Goal: Information Seeking & Learning: Learn about a topic

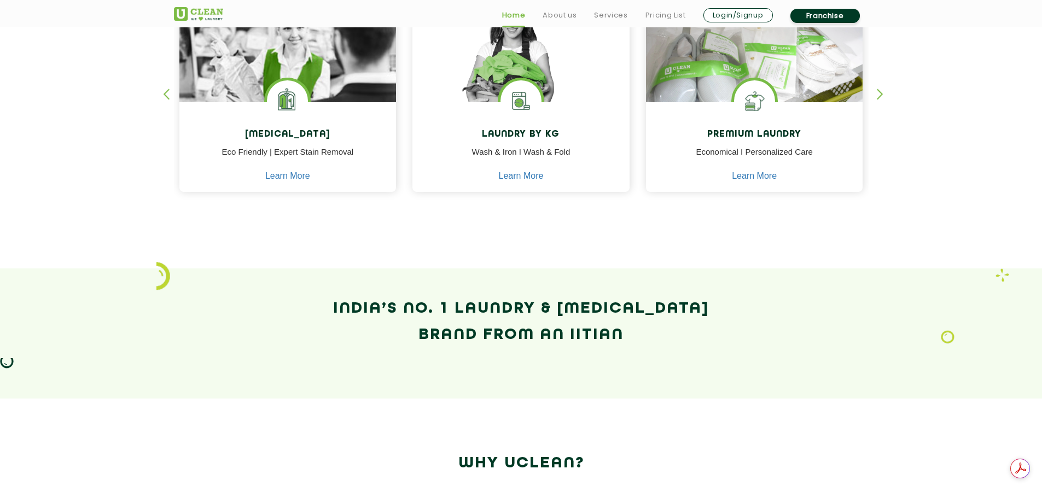
scroll to position [437, 0]
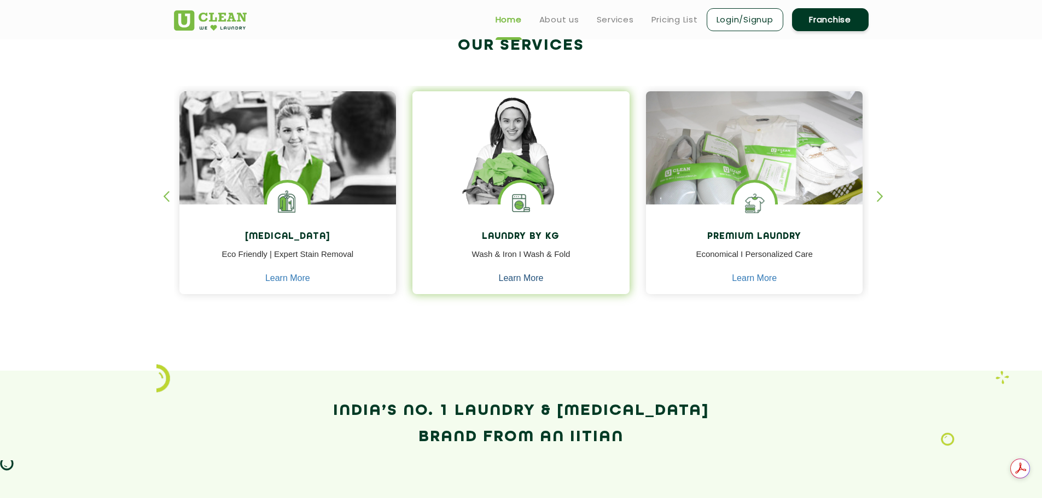
click at [515, 277] on link "Learn More" at bounding box center [521, 278] width 45 height 10
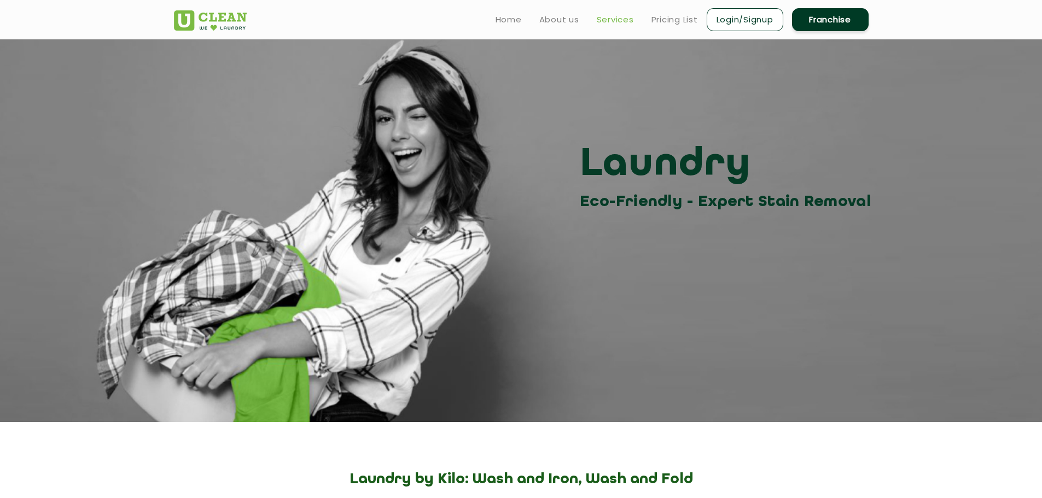
click at [618, 23] on link "Services" at bounding box center [615, 19] width 37 height 13
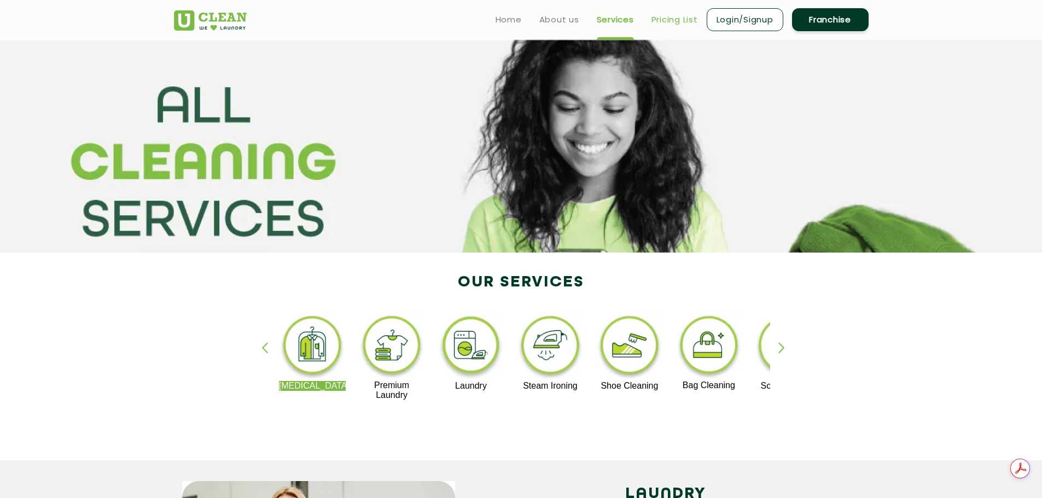
click at [663, 20] on link "Pricing List" at bounding box center [674, 19] width 46 height 13
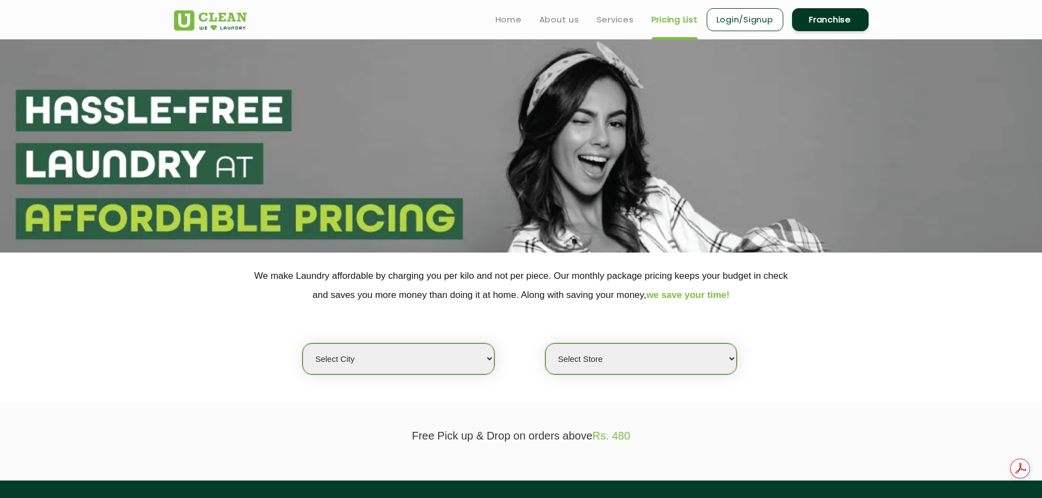
click at [378, 356] on select "Select city [GEOGRAPHIC_DATA] [GEOGRAPHIC_DATA] [GEOGRAPHIC_DATA] [GEOGRAPHIC_D…" at bounding box center [397, 358] width 191 height 31
select select "8"
click at [302, 343] on select "Select city [GEOGRAPHIC_DATA] [GEOGRAPHIC_DATA] [GEOGRAPHIC_DATA] [GEOGRAPHIC_D…" at bounding box center [397, 358] width 191 height 31
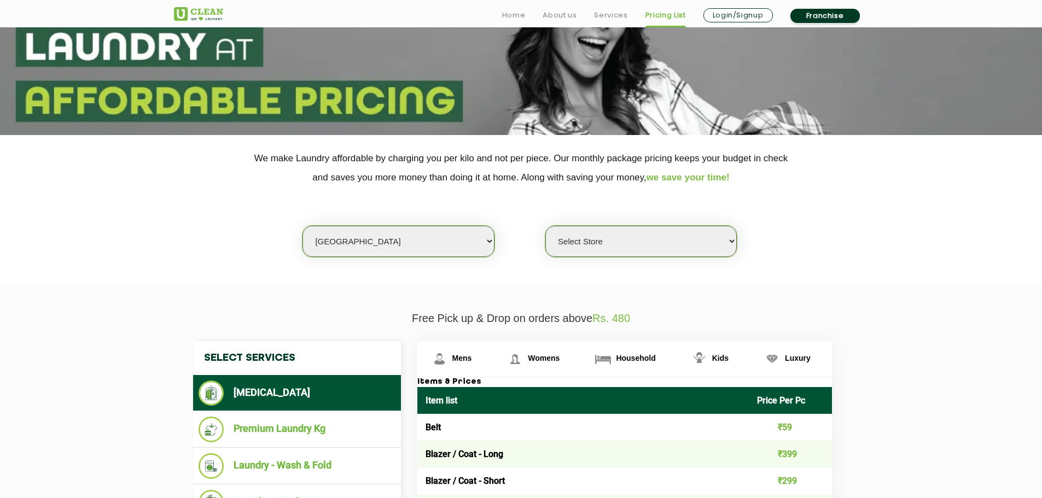
scroll to position [164, 0]
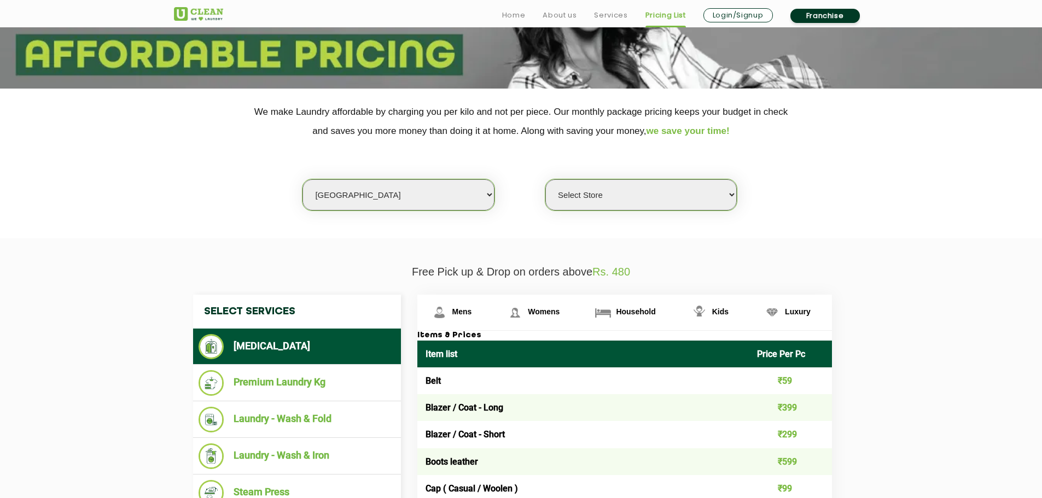
click at [635, 190] on select "Select Store [GEOGRAPHIC_DATA] [GEOGRAPHIC_DATA] [GEOGRAPHIC_DATA] [GEOGRAPHIC_…" at bounding box center [640, 194] width 191 height 31
click at [787, 197] on div "Select city [GEOGRAPHIC_DATA] [GEOGRAPHIC_DATA] [GEOGRAPHIC_DATA] [GEOGRAPHIC_D…" at bounding box center [521, 176] width 711 height 71
click at [627, 184] on select "Select Store [GEOGRAPHIC_DATA] [GEOGRAPHIC_DATA] [GEOGRAPHIC_DATA] [GEOGRAPHIC_…" at bounding box center [640, 194] width 191 height 31
select select "488"
click at [545, 179] on select "Select Store [GEOGRAPHIC_DATA] [GEOGRAPHIC_DATA] [GEOGRAPHIC_DATA] [GEOGRAPHIC_…" at bounding box center [640, 194] width 191 height 31
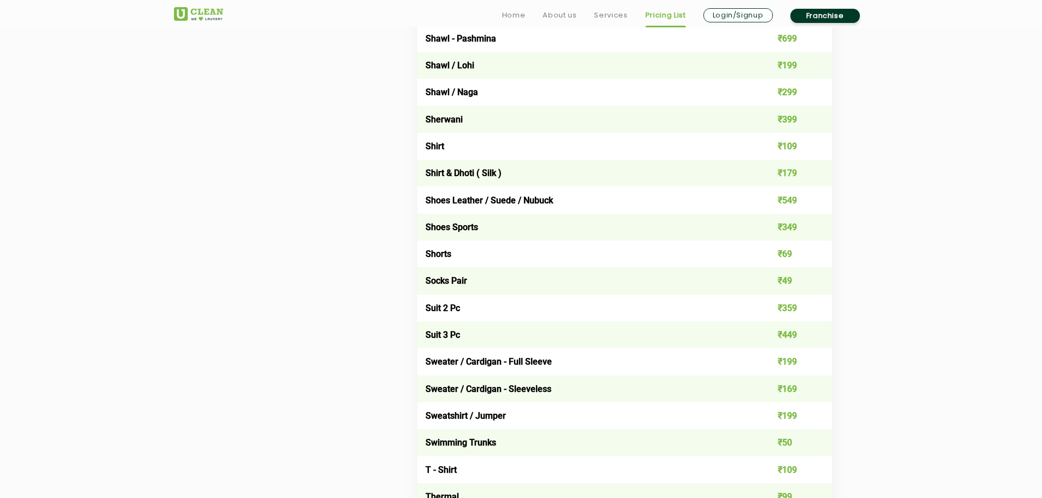
scroll to position [2274, 0]
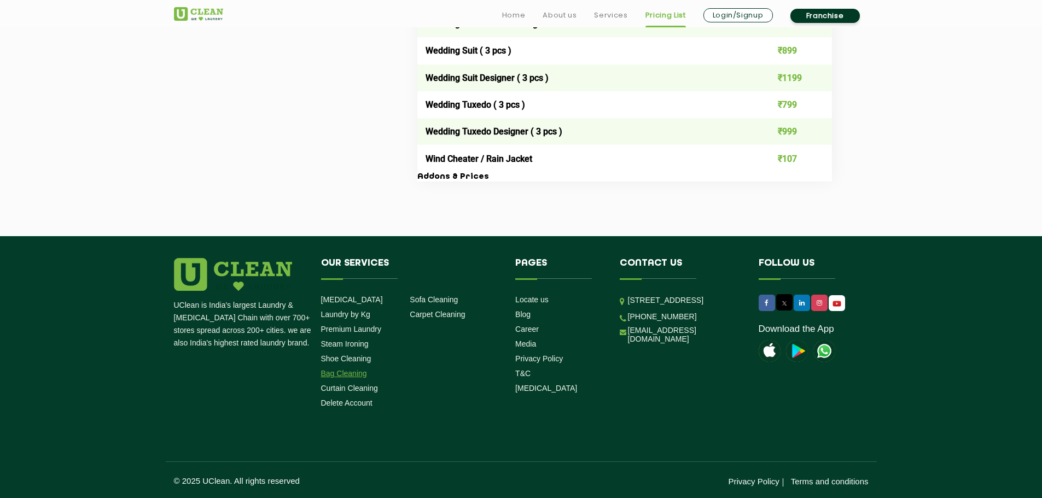
click at [354, 371] on link "Bag Cleaning" at bounding box center [344, 373] width 46 height 9
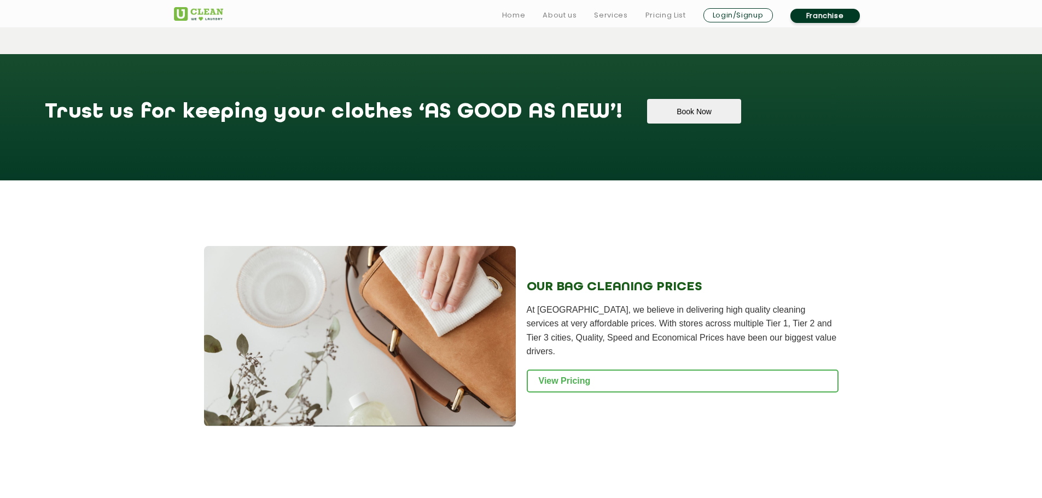
scroll to position [875, 0]
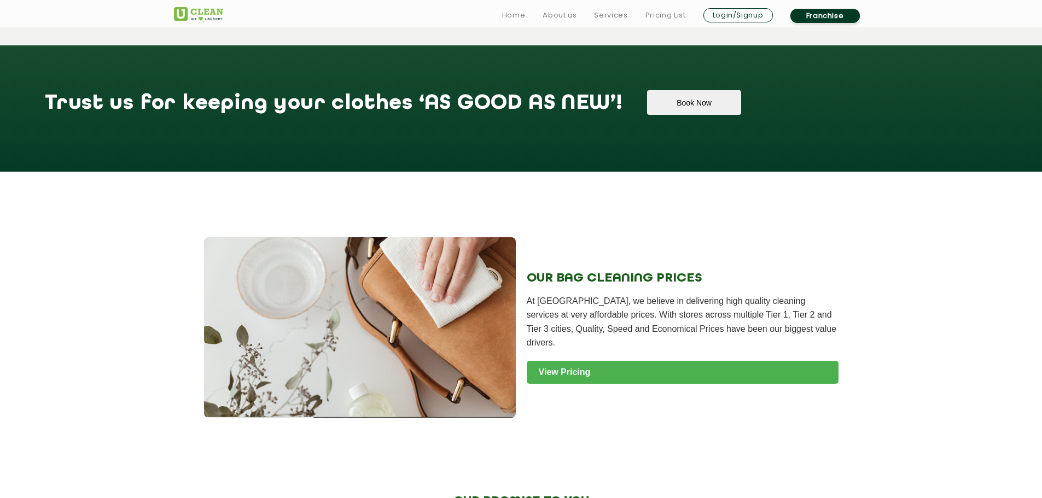
click at [610, 361] on link "View Pricing" at bounding box center [683, 372] width 312 height 23
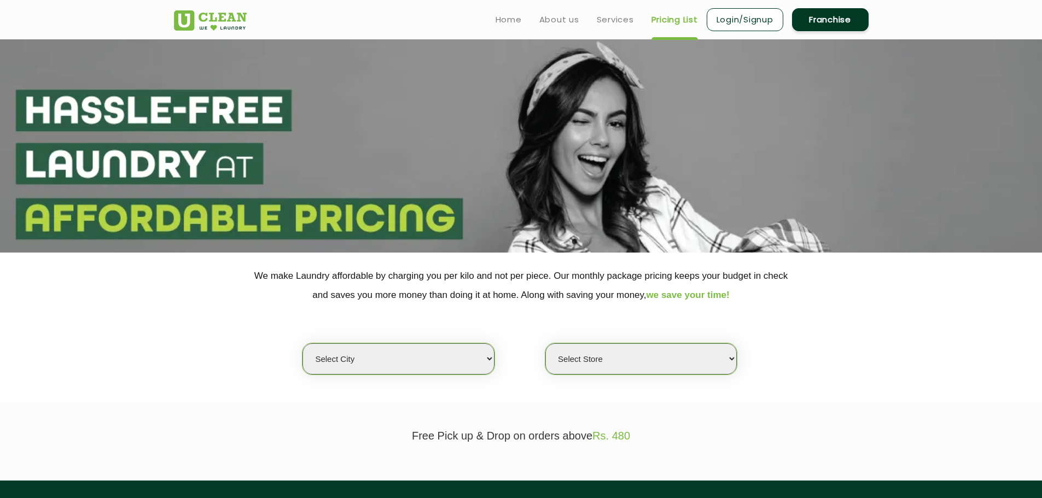
click at [482, 355] on select "Select city [GEOGRAPHIC_DATA] [GEOGRAPHIC_DATA] [GEOGRAPHIC_DATA] [GEOGRAPHIC_D…" at bounding box center [397, 358] width 191 height 31
select select "8"
click at [302, 343] on select "Select city [GEOGRAPHIC_DATA] [GEOGRAPHIC_DATA] [GEOGRAPHIC_DATA] [GEOGRAPHIC_D…" at bounding box center [397, 358] width 191 height 31
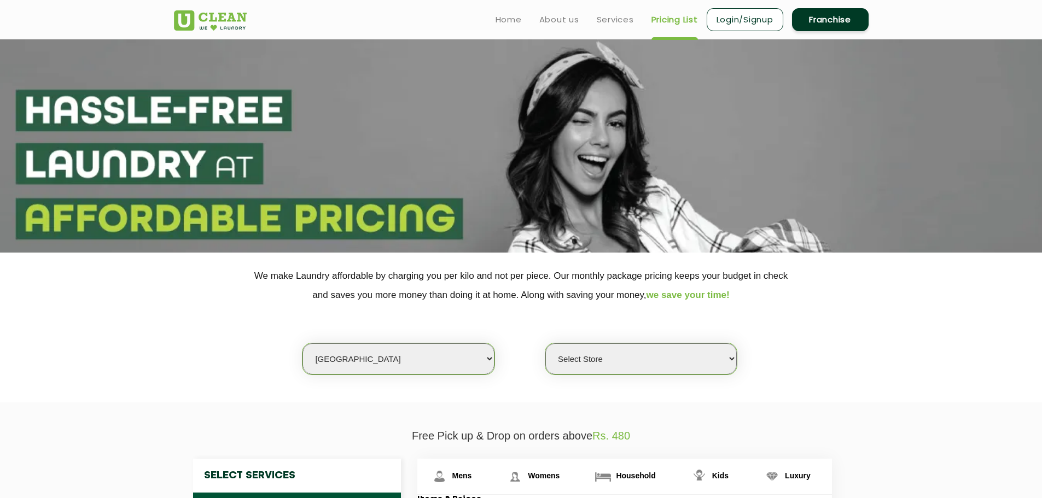
click at [649, 359] on select "Select Store [GEOGRAPHIC_DATA] [GEOGRAPHIC_DATA] [GEOGRAPHIC_DATA] [GEOGRAPHIC_…" at bounding box center [640, 358] width 191 height 31
select select "488"
click at [545, 343] on select "Select Store [GEOGRAPHIC_DATA] [GEOGRAPHIC_DATA] [GEOGRAPHIC_DATA] [GEOGRAPHIC_…" at bounding box center [640, 358] width 191 height 31
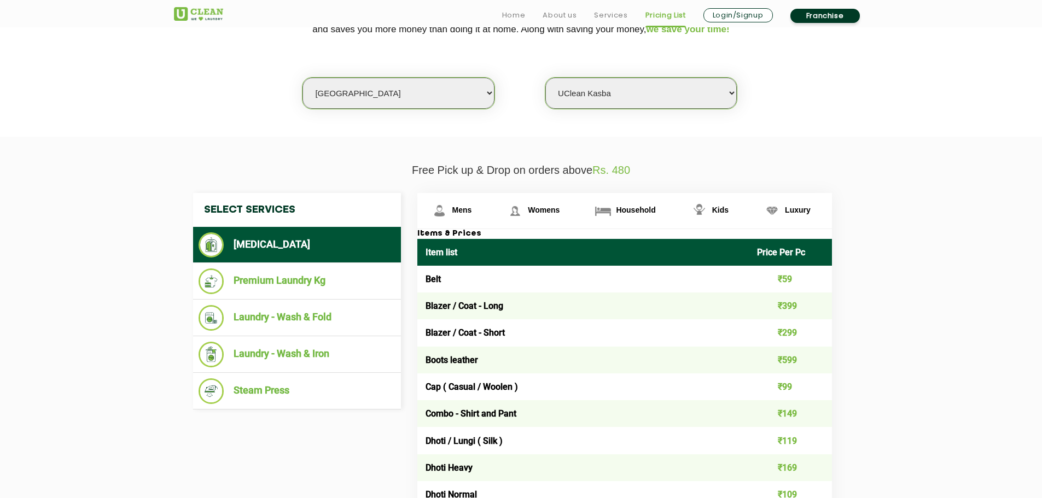
scroll to position [383, 0]
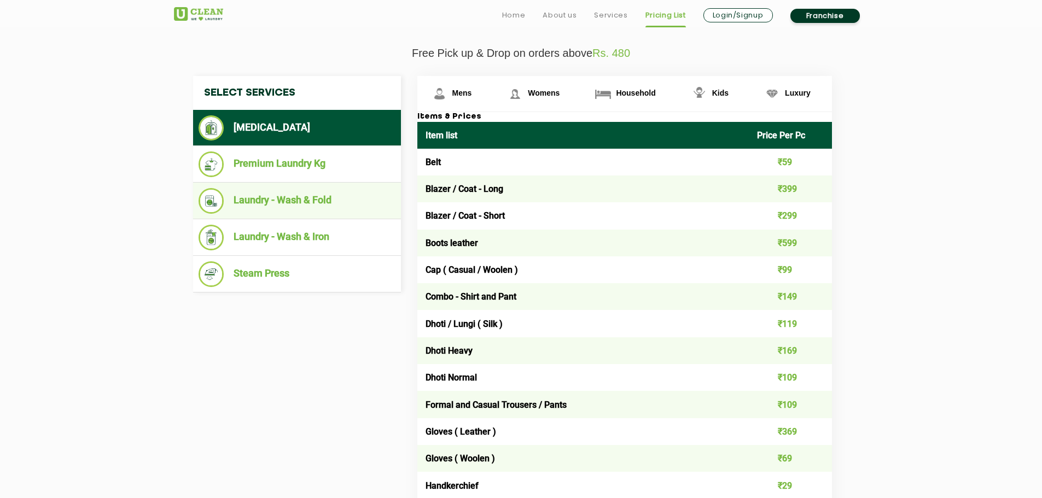
click at [270, 183] on ul "Laundry - Wash & Fold" at bounding box center [297, 201] width 208 height 37
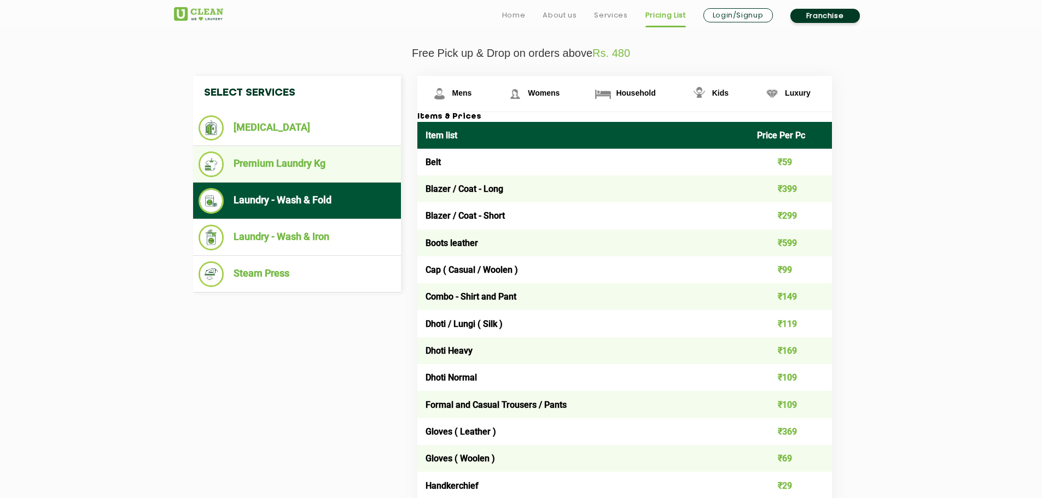
click at [297, 165] on li "Premium Laundry Kg" at bounding box center [297, 164] width 197 height 26
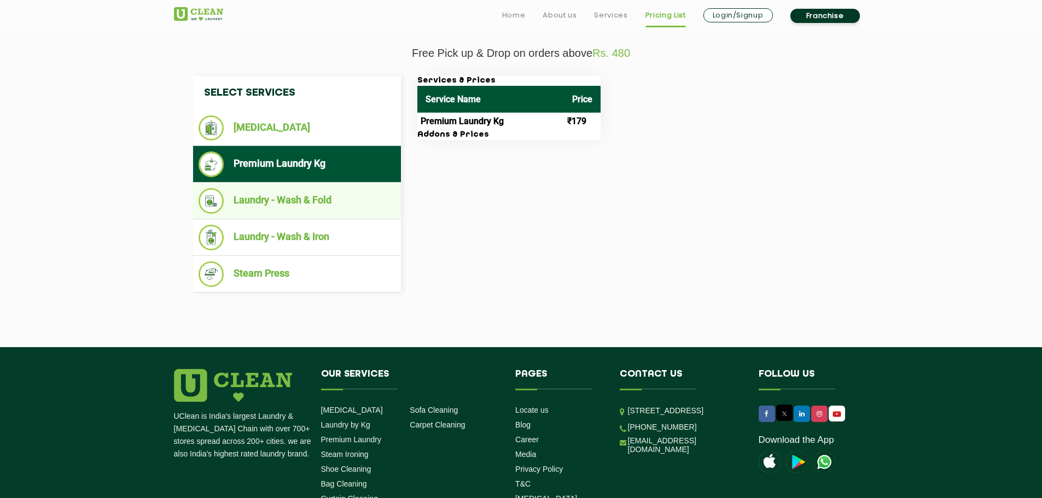
click at [267, 193] on li "Laundry - Wash & Fold" at bounding box center [297, 201] width 197 height 26
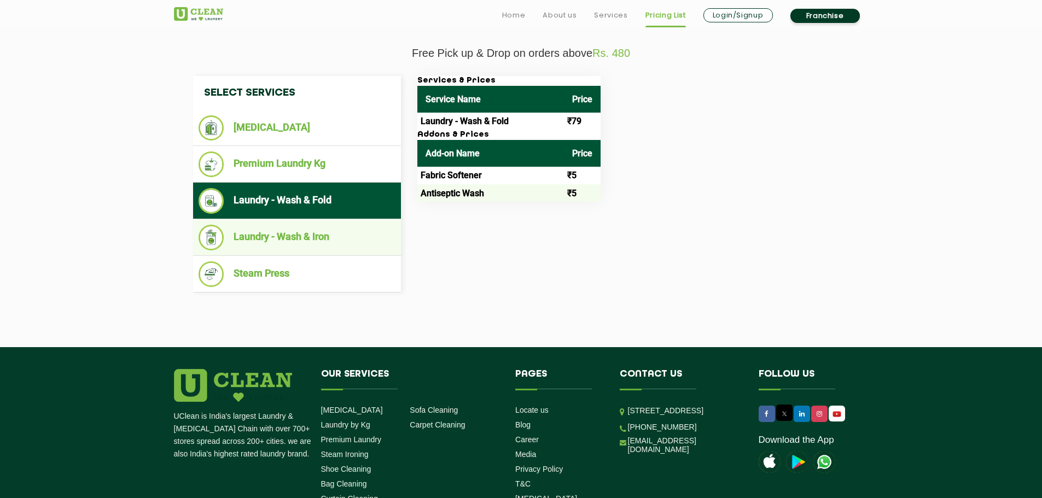
click at [238, 236] on li "Laundry - Wash & Iron" at bounding box center [297, 238] width 197 height 26
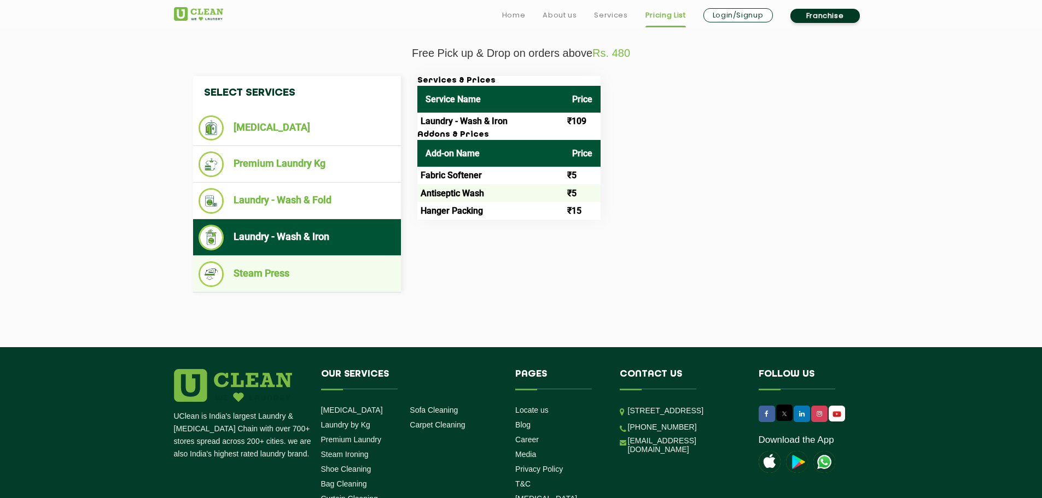
click at [267, 272] on li "Steam Press" at bounding box center [297, 274] width 197 height 26
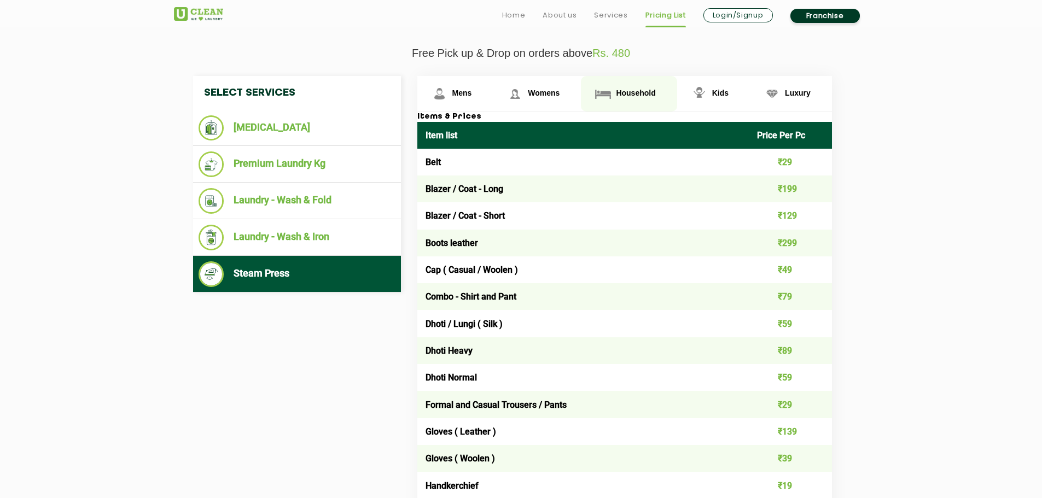
click at [621, 85] on link "Household" at bounding box center [629, 94] width 96 height 36
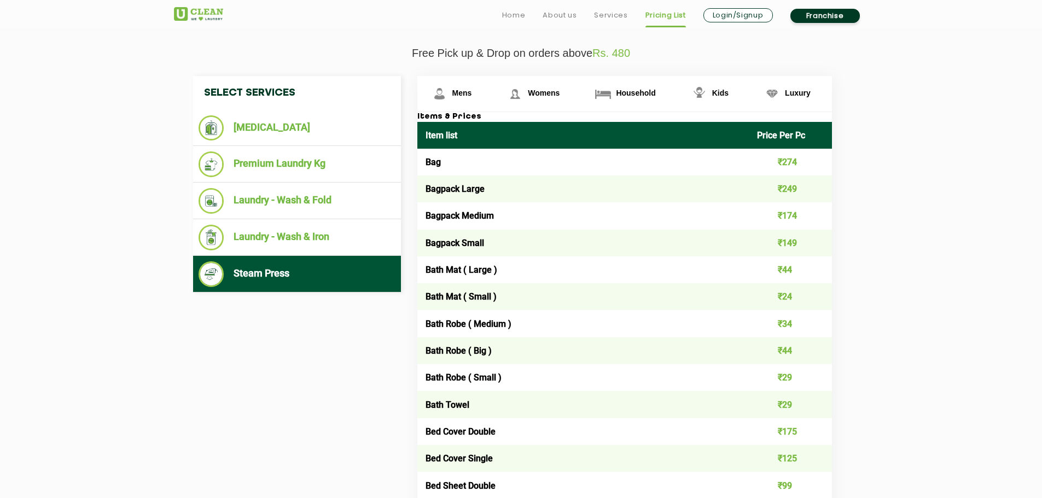
click at [435, 164] on td "Bag" at bounding box center [583, 162] width 332 height 27
click at [571, 203] on td "Bagpack Medium" at bounding box center [583, 215] width 332 height 27
click at [632, 55] on p "Free Pick up & Drop on orders above Rs. 480" at bounding box center [521, 53] width 695 height 13
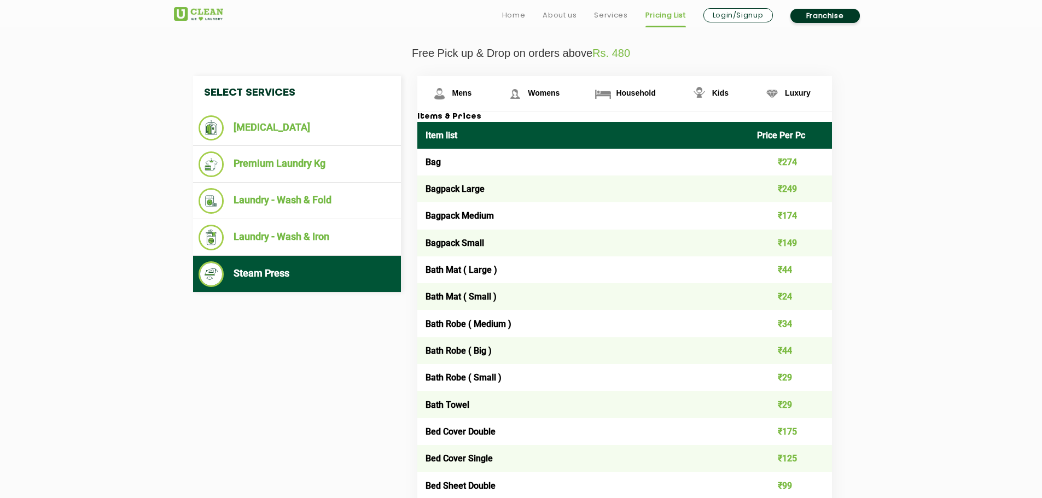
click at [632, 55] on p "Free Pick up & Drop on orders above Rs. 480" at bounding box center [521, 53] width 695 height 13
click at [787, 163] on td "₹274" at bounding box center [790, 162] width 83 height 27
click at [802, 96] on span "Luxury" at bounding box center [798, 93] width 26 height 9
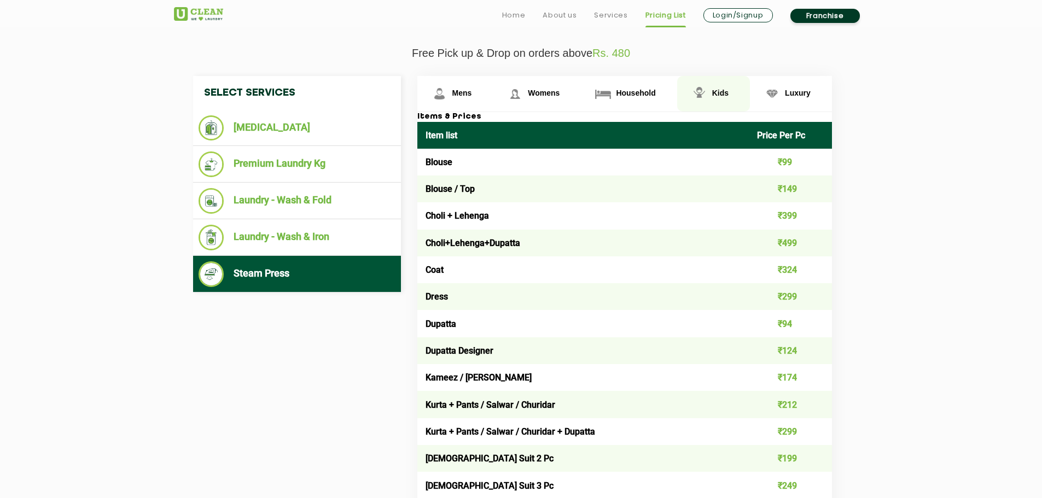
click at [717, 94] on span "Kids" at bounding box center [720, 93] width 16 height 9
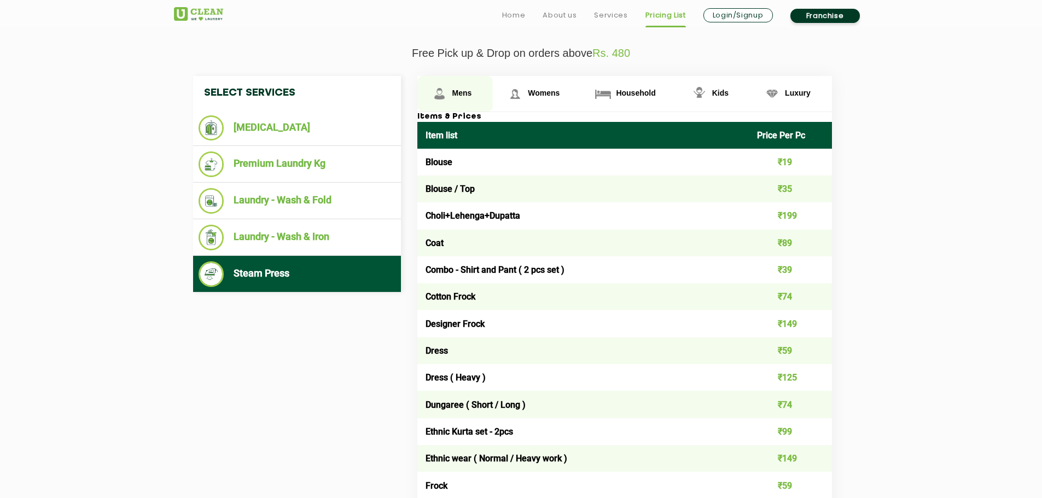
click at [450, 91] on link "Mens" at bounding box center [455, 94] width 76 height 36
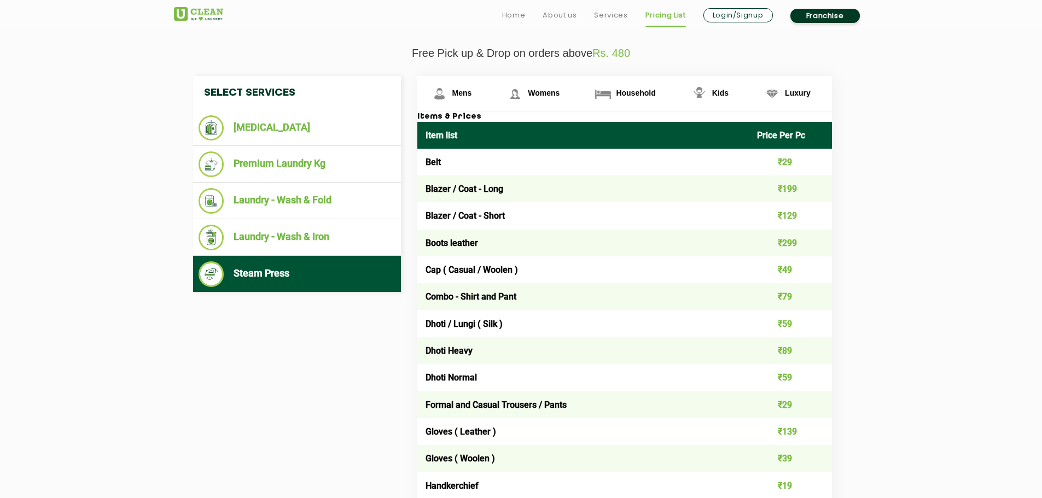
click at [466, 244] on td "Boots leather" at bounding box center [583, 243] width 332 height 27
click at [466, 280] on td "Cap ( Casual / Woolen )" at bounding box center [583, 269] width 332 height 27
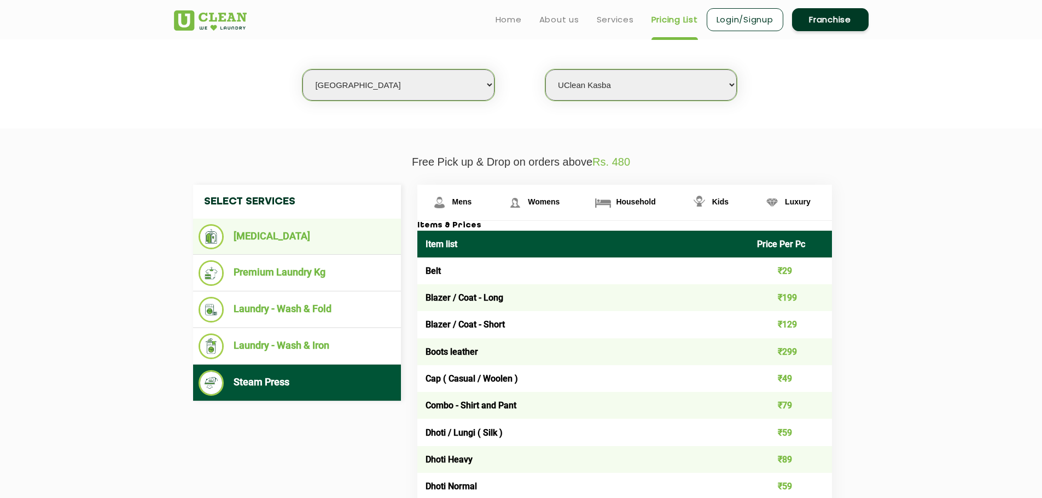
scroll to position [273, 0]
click at [250, 238] on li "[MEDICAL_DATA]" at bounding box center [297, 237] width 197 height 25
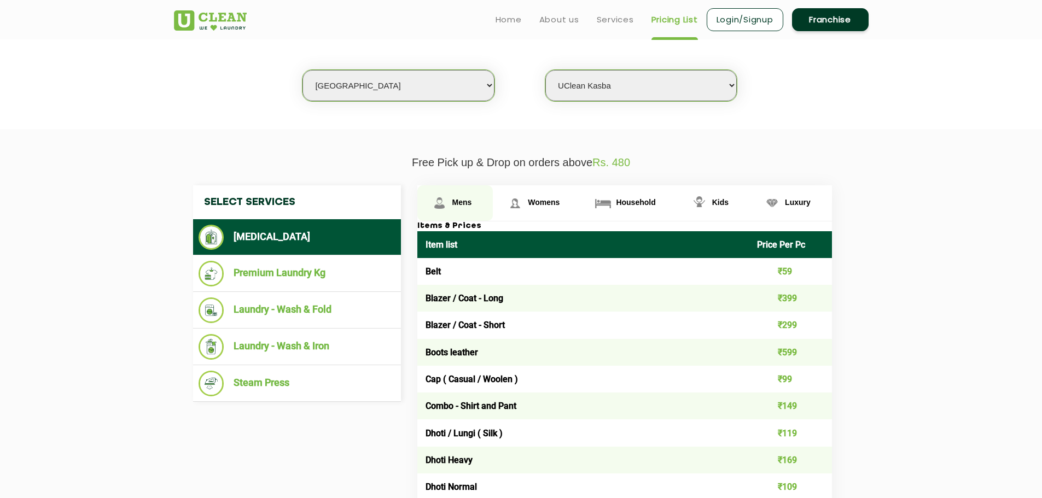
click at [459, 194] on link "Mens" at bounding box center [455, 203] width 76 height 36
click at [456, 206] on span "Mens" at bounding box center [462, 202] width 20 height 9
click at [518, 198] on img at bounding box center [514, 203] width 19 height 19
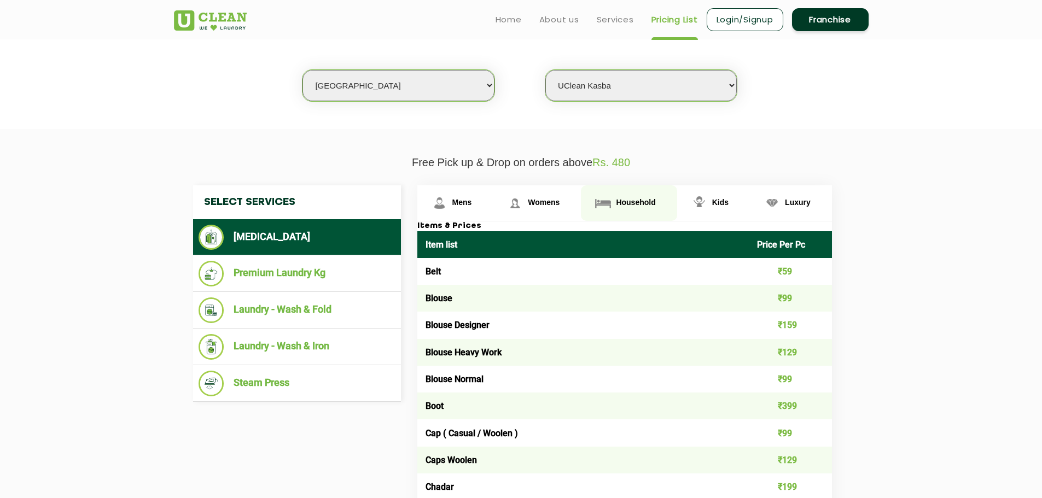
click at [616, 200] on span "Household" at bounding box center [635, 202] width 39 height 9
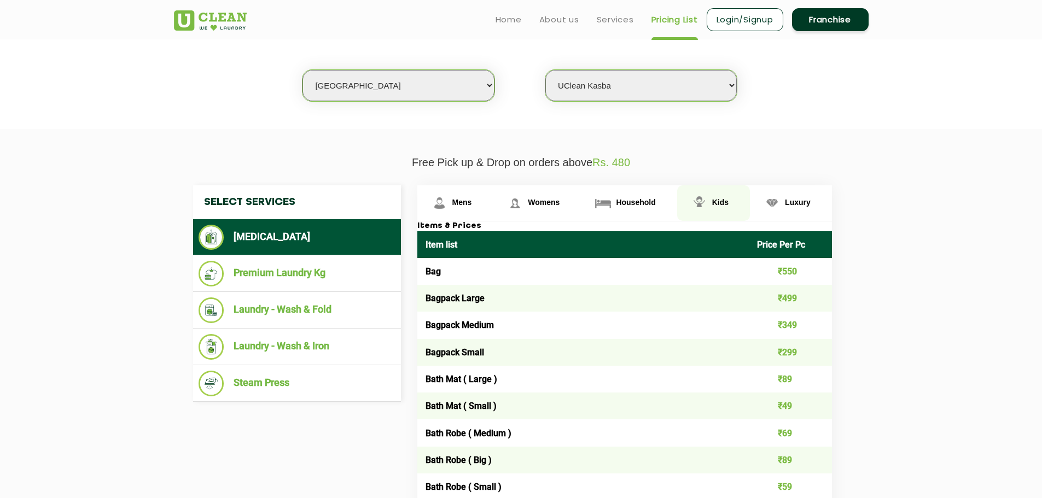
click at [720, 199] on span "Kids" at bounding box center [720, 202] width 16 height 9
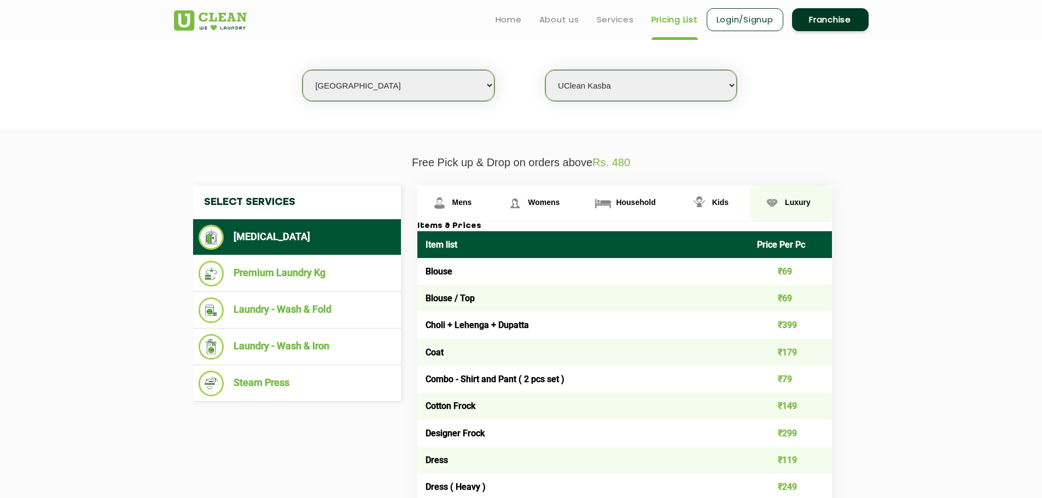
click at [803, 201] on span "Luxury" at bounding box center [798, 202] width 26 height 9
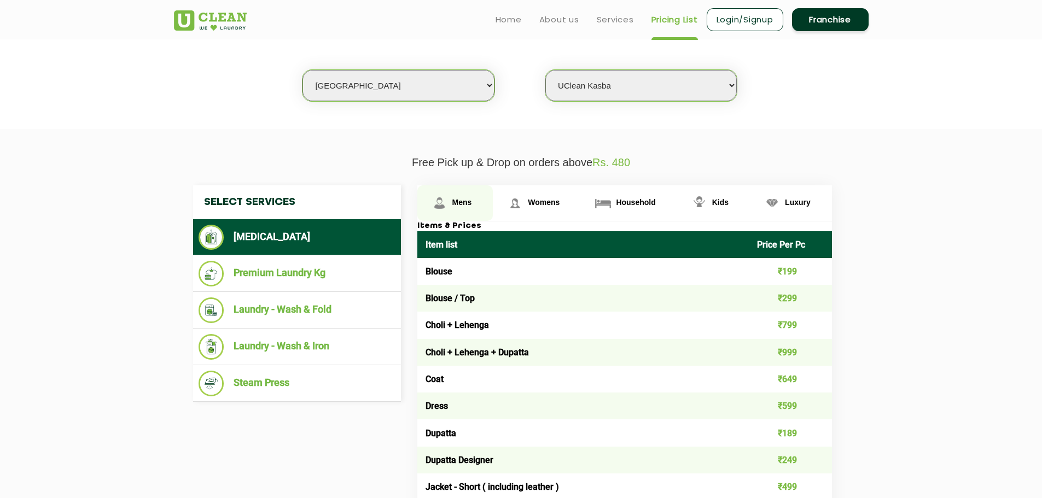
click at [449, 201] on link "Mens" at bounding box center [455, 203] width 76 height 36
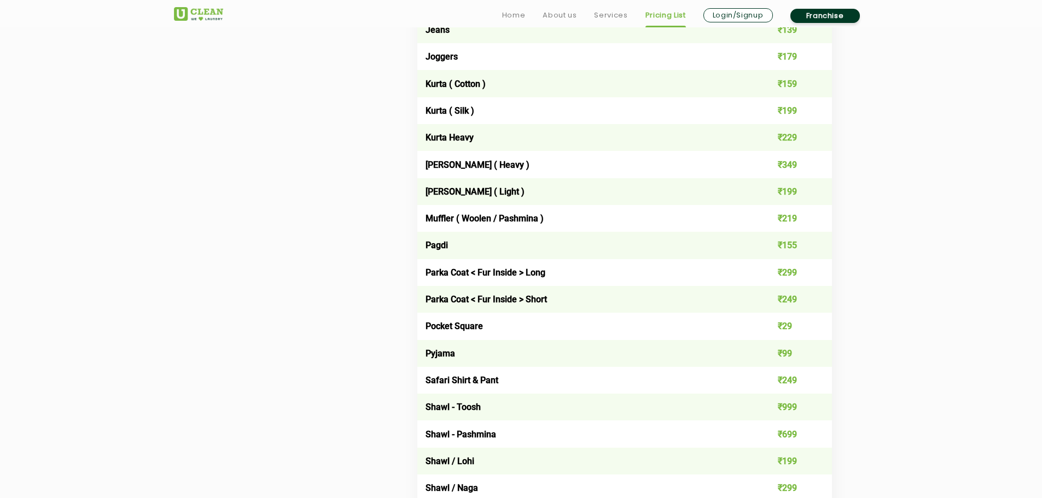
drag, startPoint x: 709, startPoint y: 306, endPoint x: 819, endPoint y: 481, distance: 206.7
click at [820, 483] on table "Item list Price Per Pc Belt ₹59 Blazer / Coat - Long ₹399 Blazer / Coat - Short…" at bounding box center [624, 339] width 415 height 1941
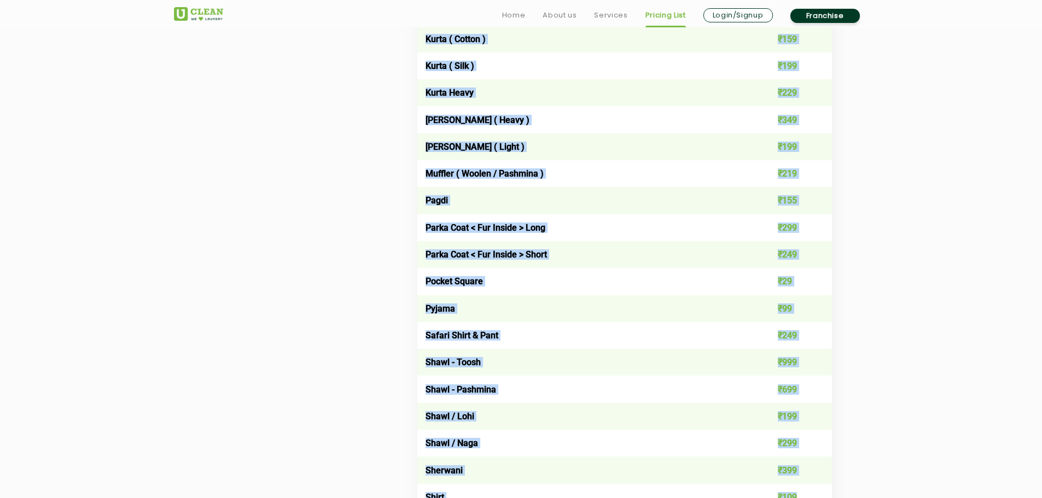
click at [761, 433] on td "₹299" at bounding box center [790, 443] width 83 height 27
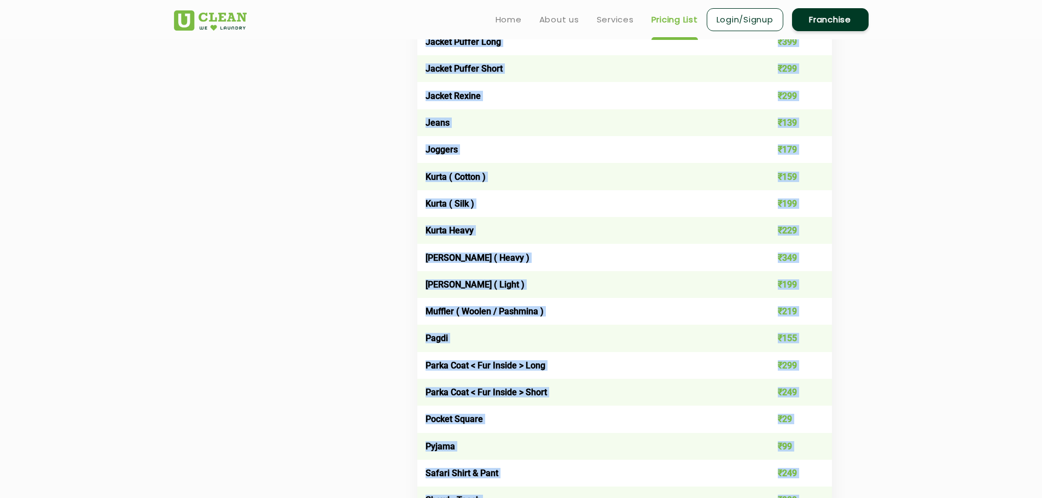
scroll to position [961, 0]
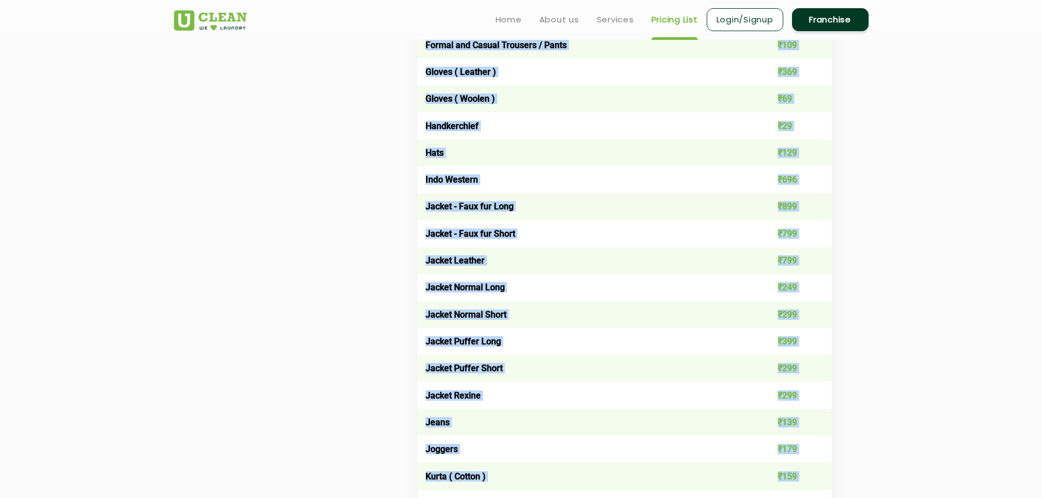
click at [593, 177] on td "Indo Western" at bounding box center [583, 179] width 332 height 27
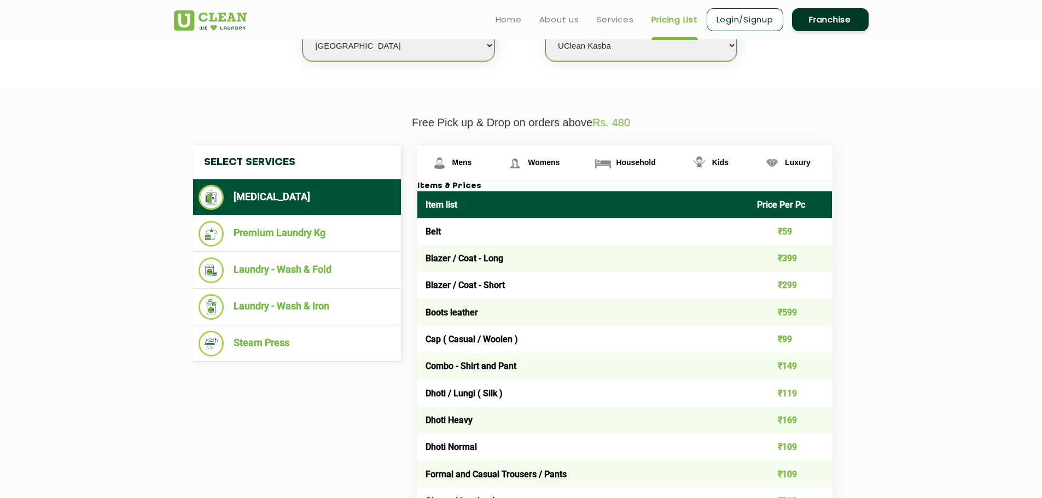
scroll to position [305, 0]
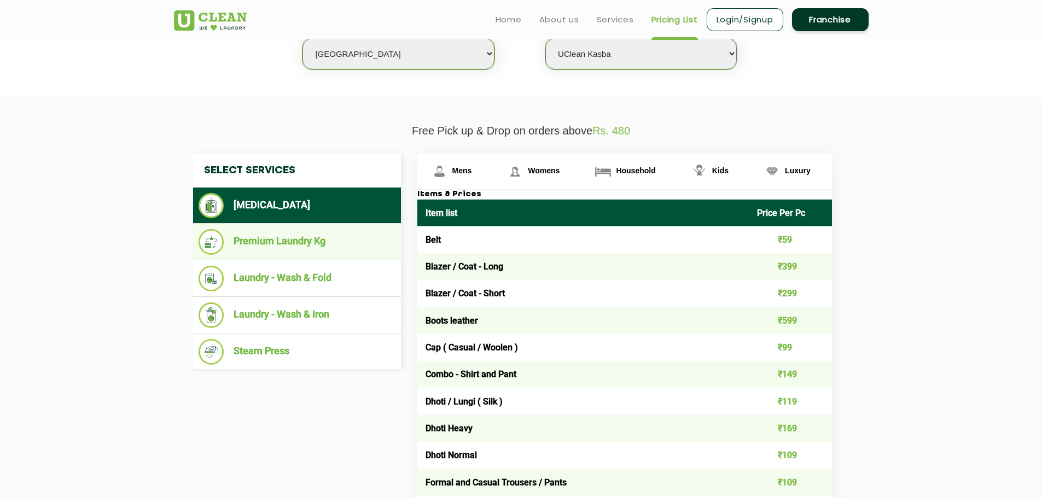
click at [314, 236] on li "Premium Laundry Kg" at bounding box center [297, 242] width 197 height 26
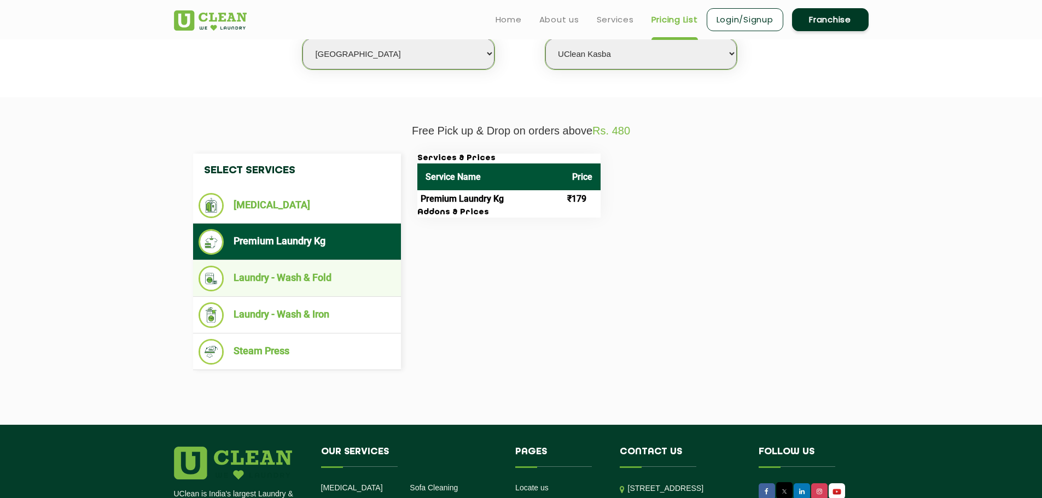
click at [302, 273] on li "Laundry - Wash & Fold" at bounding box center [297, 279] width 197 height 26
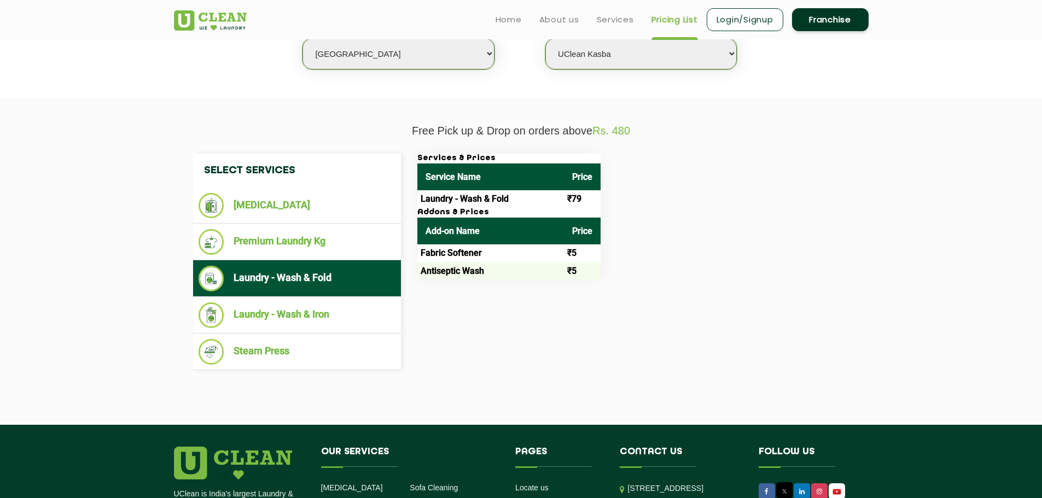
click at [306, 296] on ul "Laundry - Wash & Fold" at bounding box center [297, 278] width 208 height 37
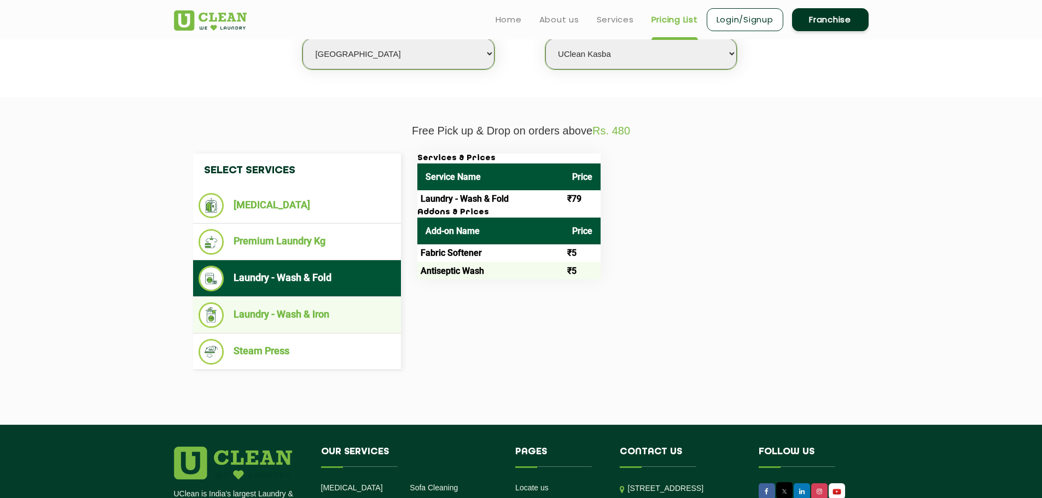
click at [306, 310] on li "Laundry - Wash & Iron" at bounding box center [297, 315] width 197 height 26
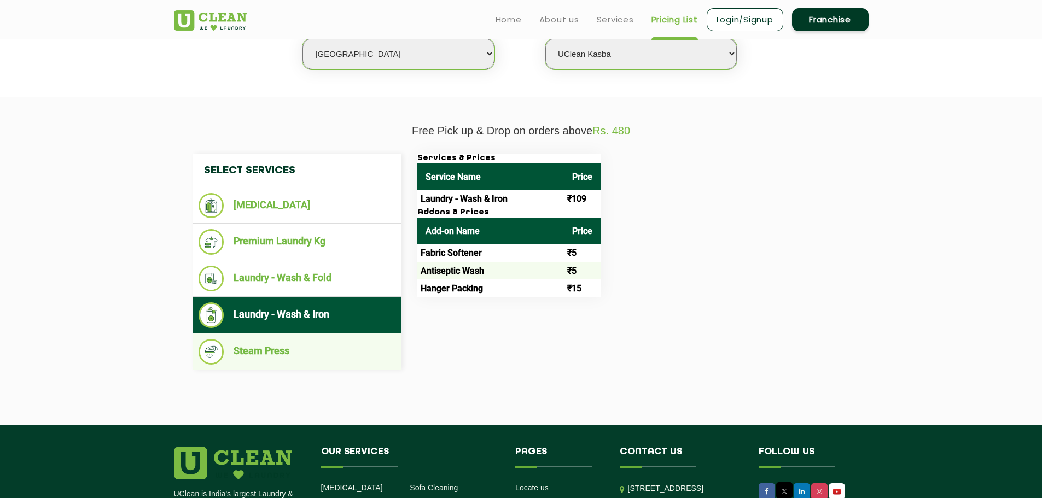
click at [279, 349] on li "Steam Press" at bounding box center [297, 352] width 197 height 26
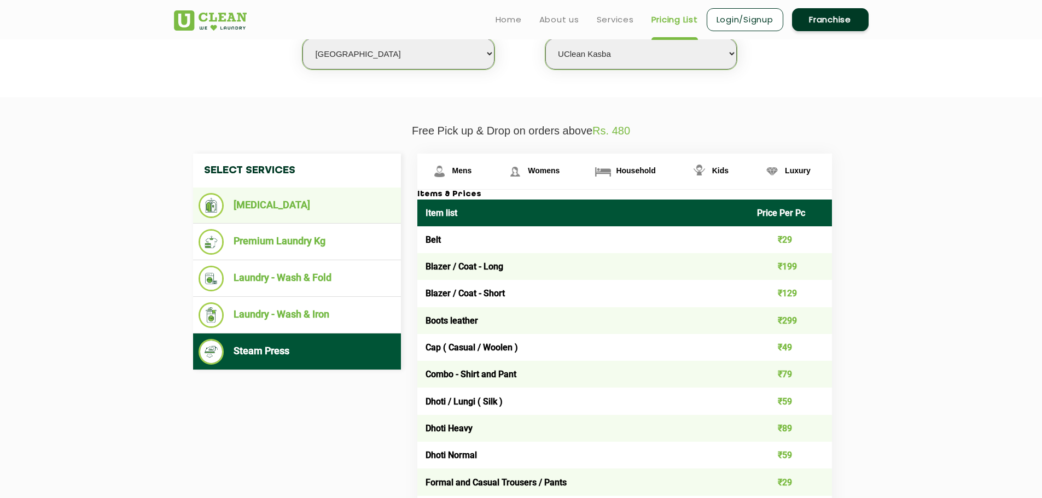
click at [245, 192] on ul "[MEDICAL_DATA]" at bounding box center [297, 206] width 208 height 36
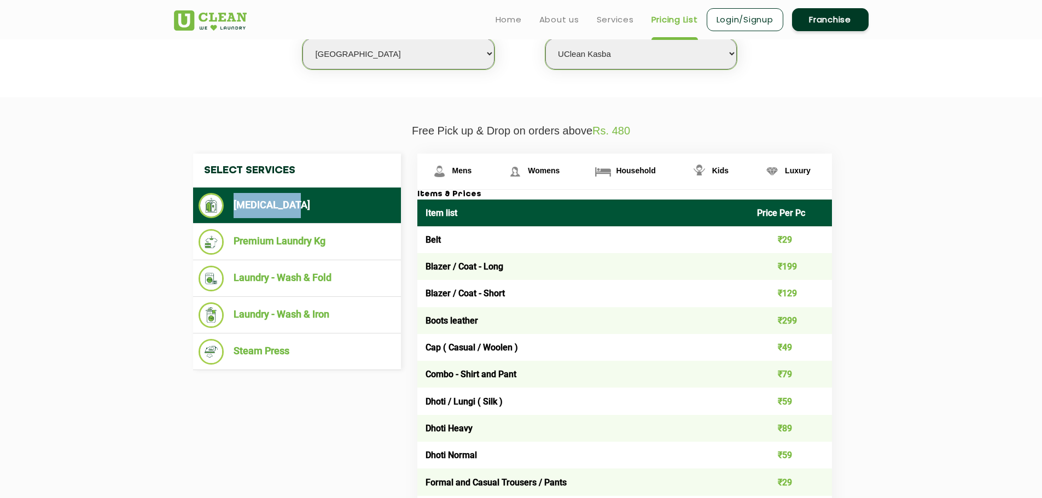
drag, startPoint x: 311, startPoint y: 208, endPoint x: 230, endPoint y: 205, distance: 81.5
click at [230, 205] on li "[MEDICAL_DATA]" at bounding box center [297, 205] width 197 height 25
copy li "[MEDICAL_DATA]"
click at [275, 200] on li "[MEDICAL_DATA]" at bounding box center [297, 205] width 197 height 25
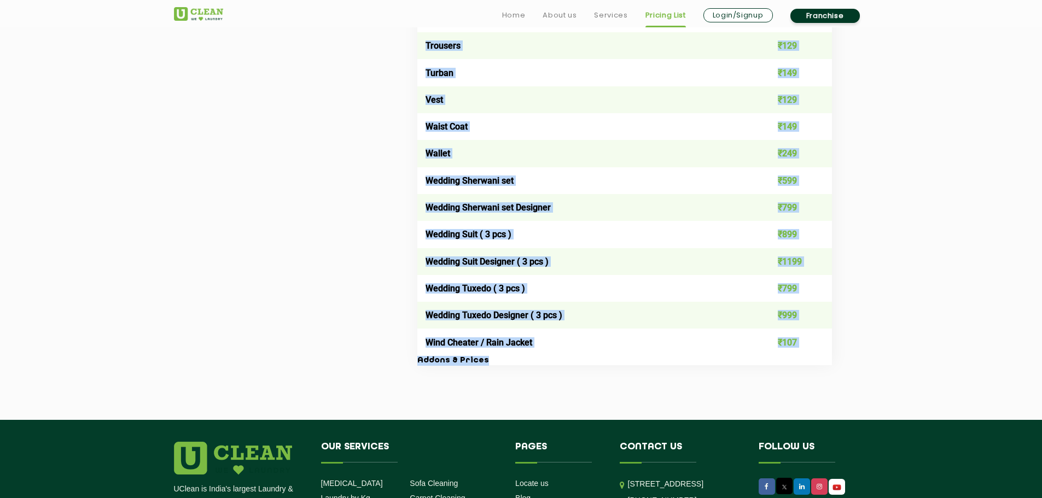
scroll to position [2274, 0]
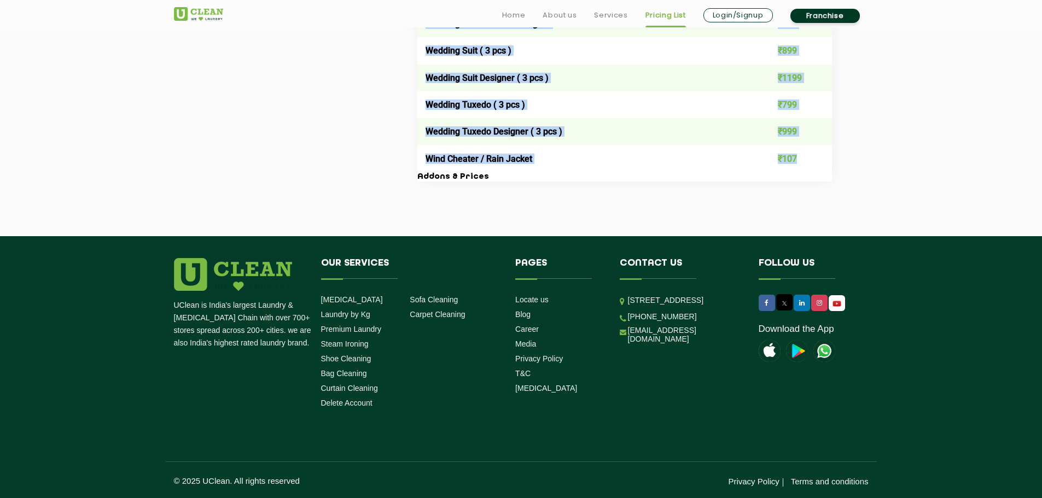
drag, startPoint x: 425, startPoint y: 206, endPoint x: 803, endPoint y: 158, distance: 380.9
copy table "Item list Price Per Pc Belt ₹59 Blazer / Coat - Long ₹399 Blazer / Coat - Short…"
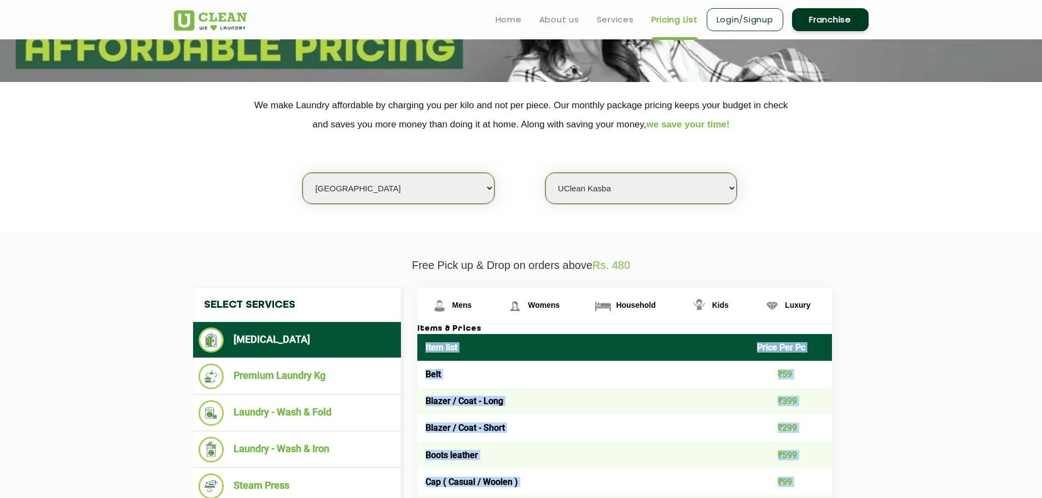
scroll to position [167, 0]
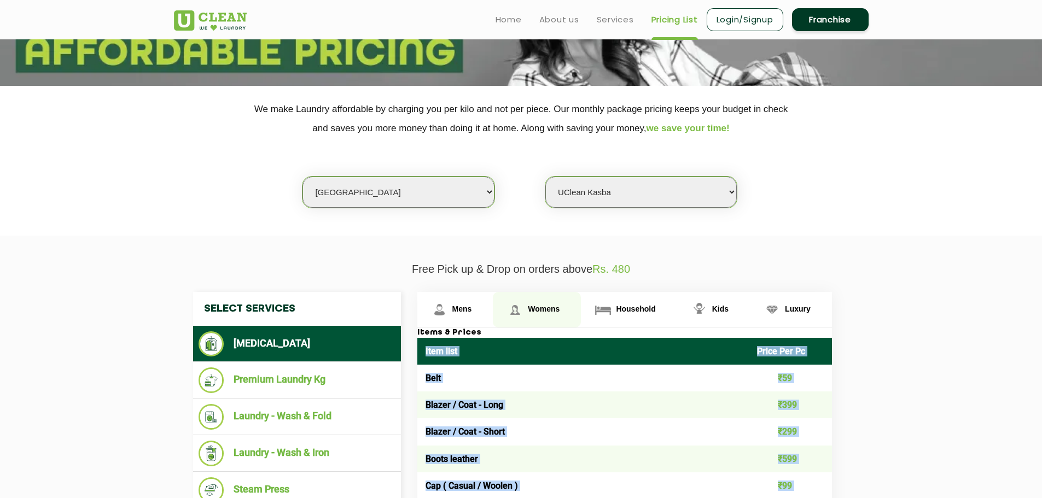
click at [535, 311] on span "Womens" at bounding box center [544, 309] width 32 height 9
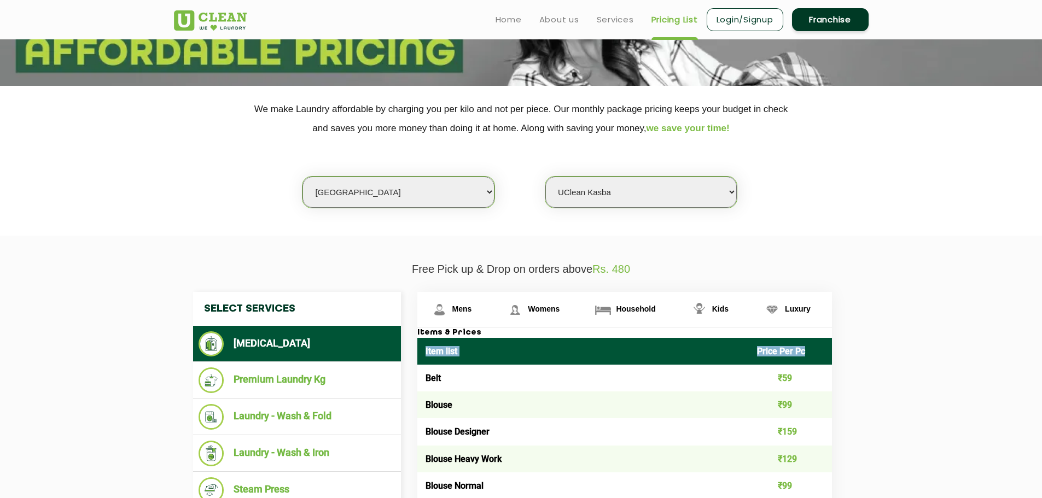
click at [430, 346] on th "Item list" at bounding box center [583, 351] width 332 height 27
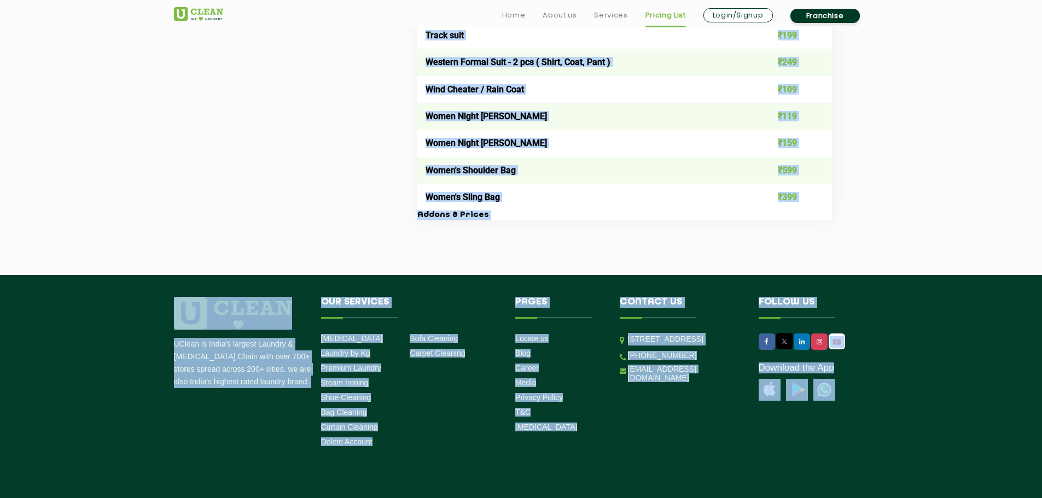
scroll to position [3946, 0]
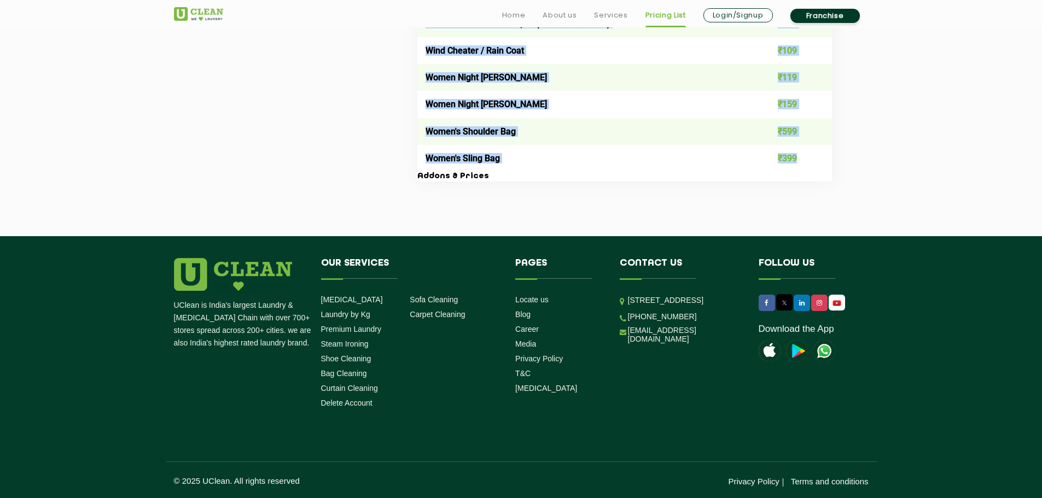
drag, startPoint x: 425, startPoint y: 346, endPoint x: 809, endPoint y: 153, distance: 429.7
copy table "Item list Price Per Pc Belt ₹59 Blouse ₹99 Blouse Designer ₹159 Blouse Heavy Wo…"
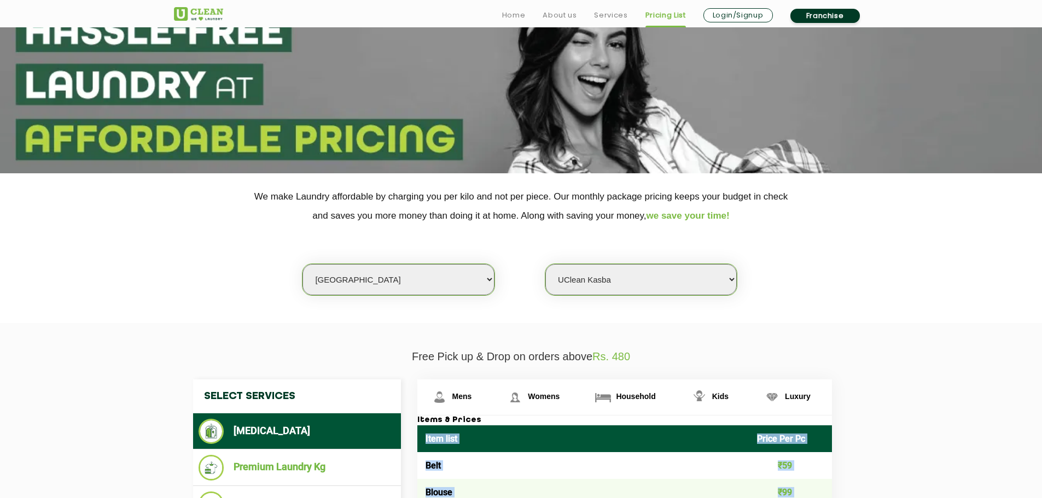
scroll to position [164, 0]
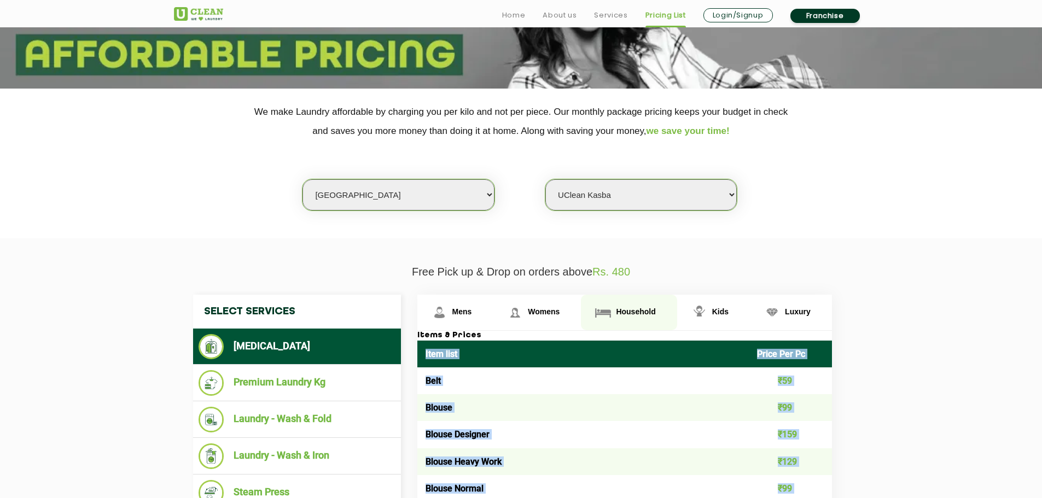
click at [614, 311] on link "Household" at bounding box center [629, 313] width 96 height 36
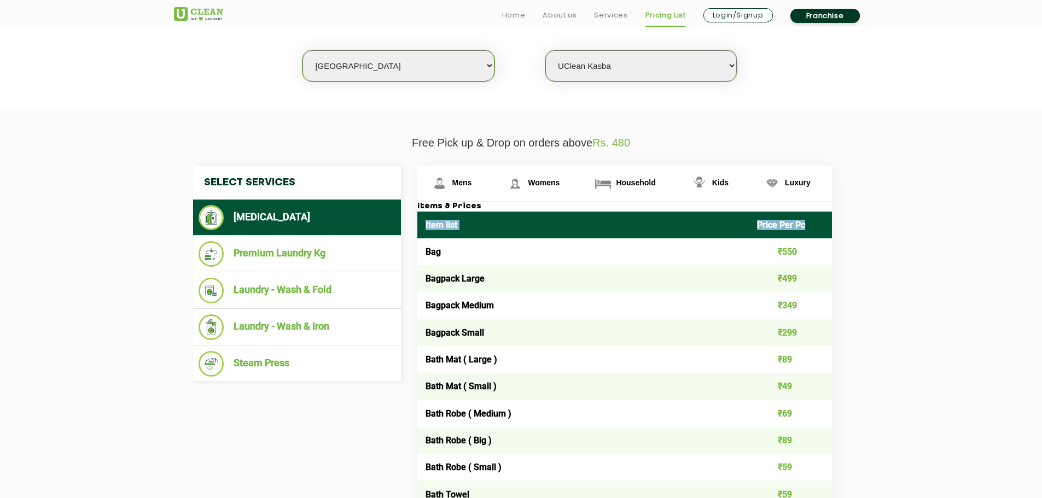
scroll to position [328, 0]
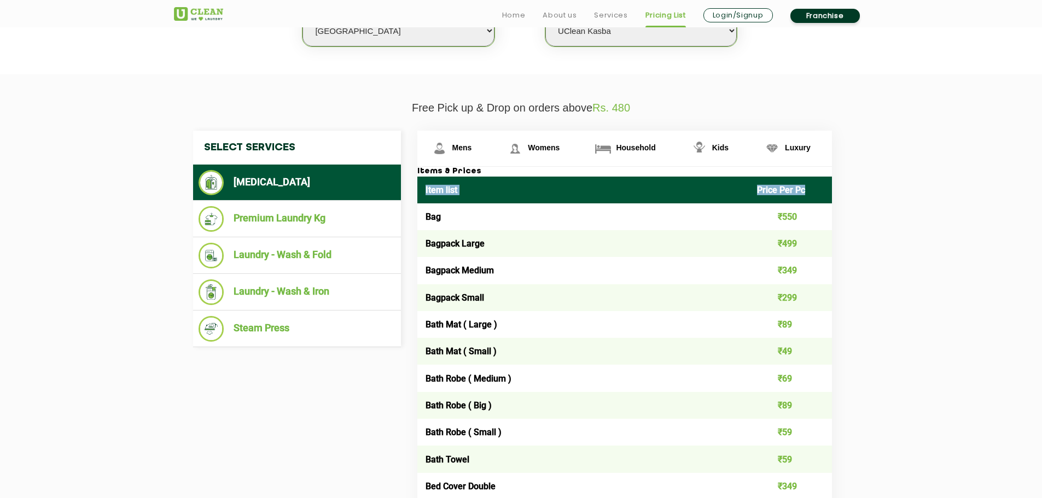
click at [818, 452] on td "₹59" at bounding box center [790, 459] width 83 height 27
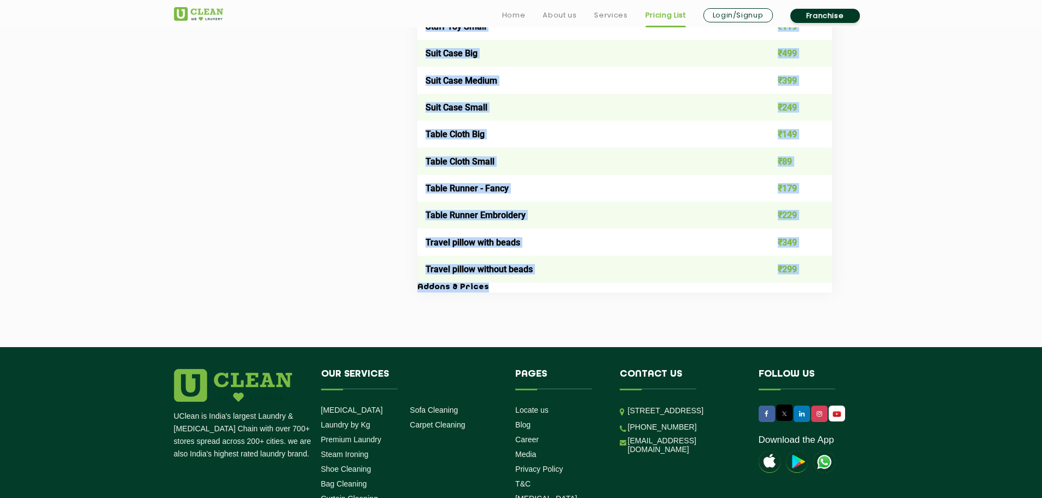
scroll to position [2031, 0]
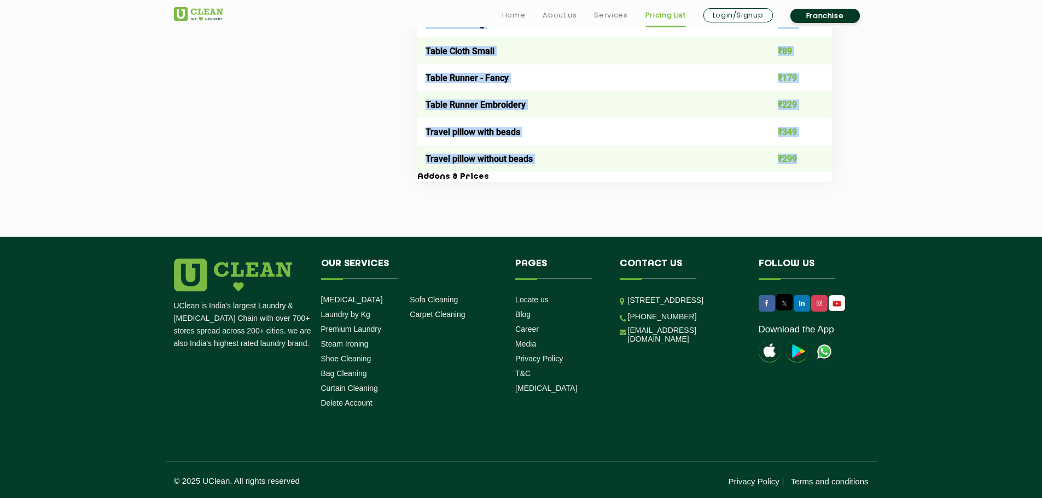
drag, startPoint x: 427, startPoint y: 187, endPoint x: 809, endPoint y: 155, distance: 384.1
copy table "Item list Price Per Pc Bag ₹550 Bagpack Large ₹499 Bagpack Medium ₹349 Bagpack …"
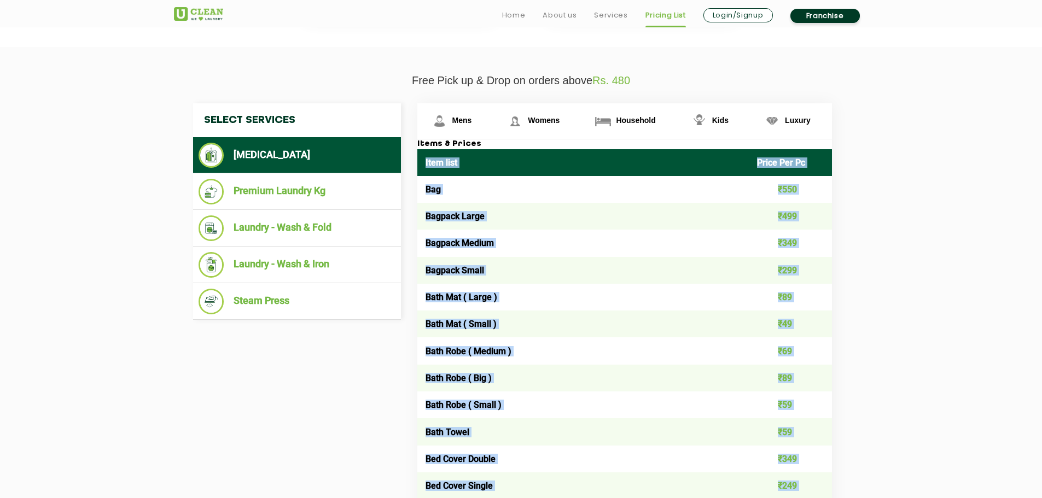
scroll to position [364, 0]
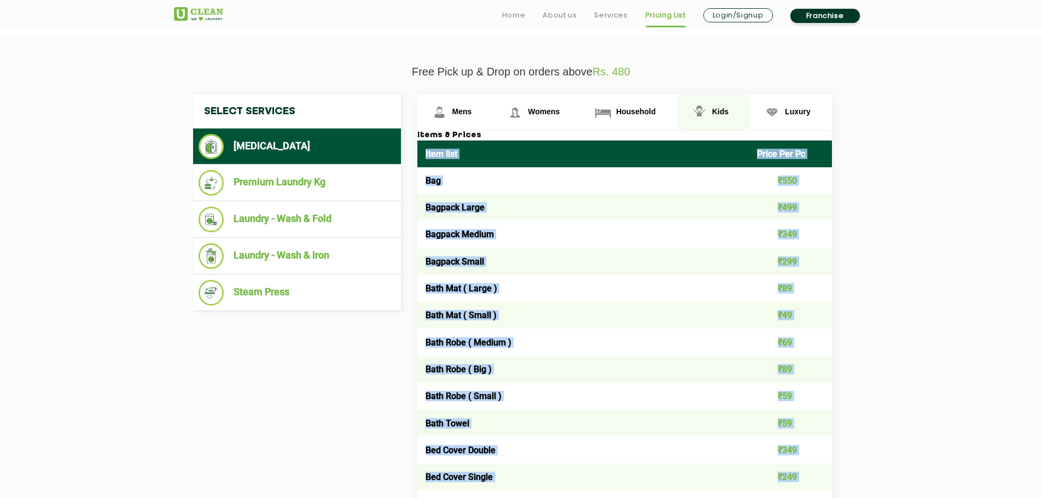
click at [726, 113] on span "Kids" at bounding box center [720, 111] width 16 height 9
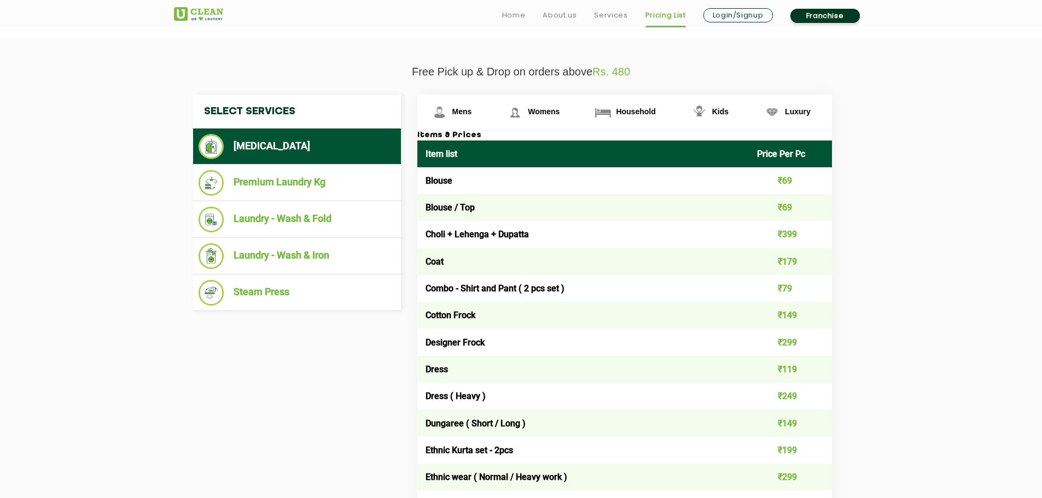
click at [805, 225] on td "₹399" at bounding box center [790, 234] width 83 height 27
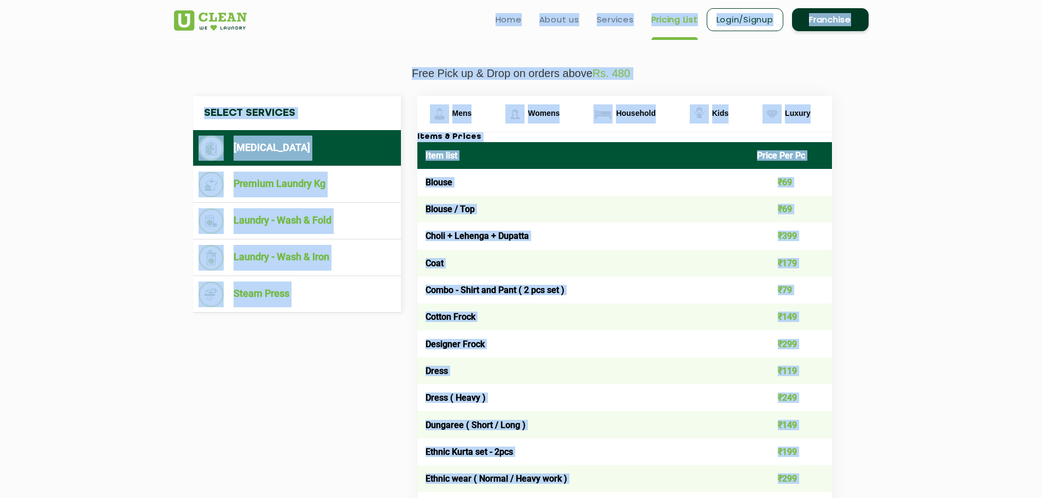
scroll to position [335, 0]
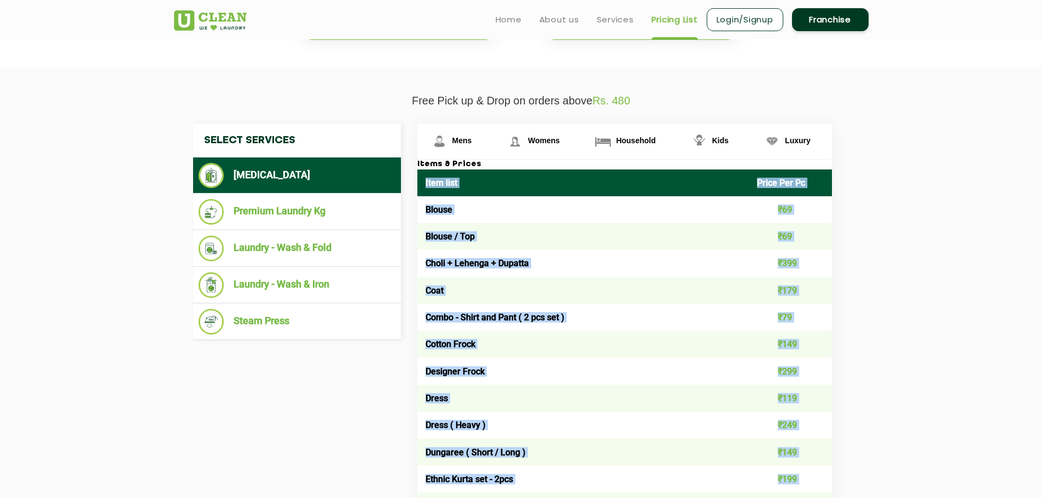
drag, startPoint x: 812, startPoint y: 308, endPoint x: 424, endPoint y: 191, distance: 405.2
copy table "Item list Price Per Pc Blouse ₹69 Blouse / Top ₹69 Choli + Lehenga + Dupatta ₹3…"
click at [715, 141] on span "Kids" at bounding box center [720, 140] width 16 height 9
click at [798, 144] on span "Luxury" at bounding box center [798, 140] width 26 height 9
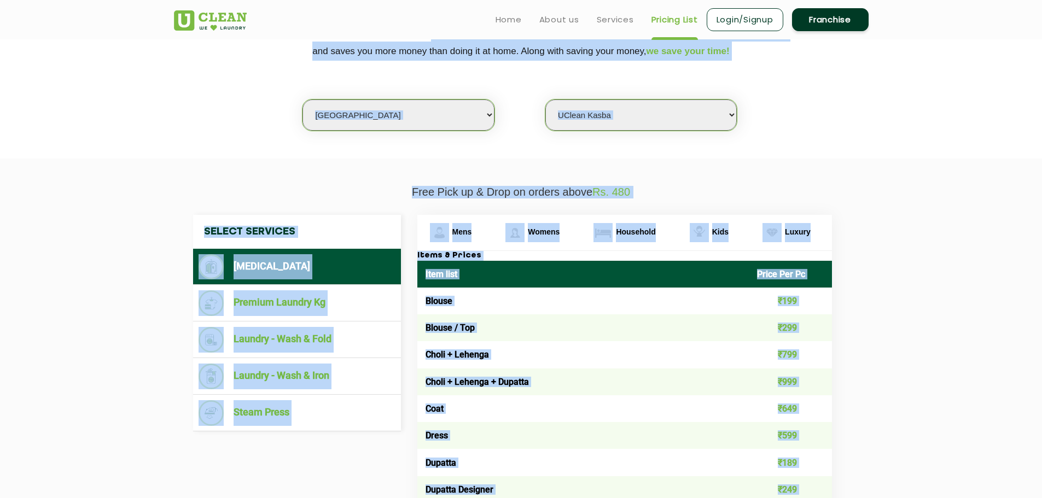
scroll to position [224, 0]
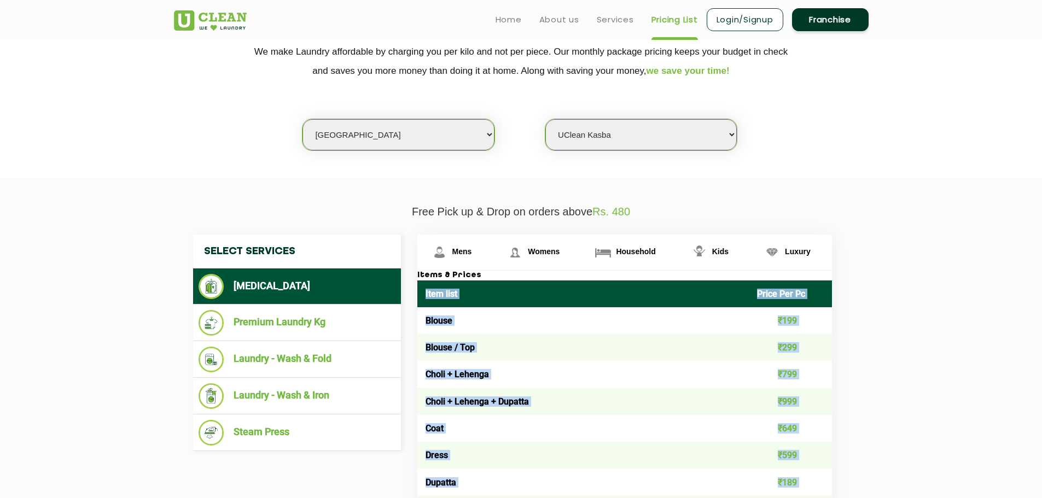
drag, startPoint x: 816, startPoint y: 304, endPoint x: 423, endPoint y: 289, distance: 393.4
copy table "Item list Price Per Pc Blouse ₹199 Blouse / Top ₹299 Choli + Lehenga ₹799 Choli…"
click at [793, 247] on link "Luxury" at bounding box center [791, 253] width 82 height 36
